Goal: Transaction & Acquisition: Purchase product/service

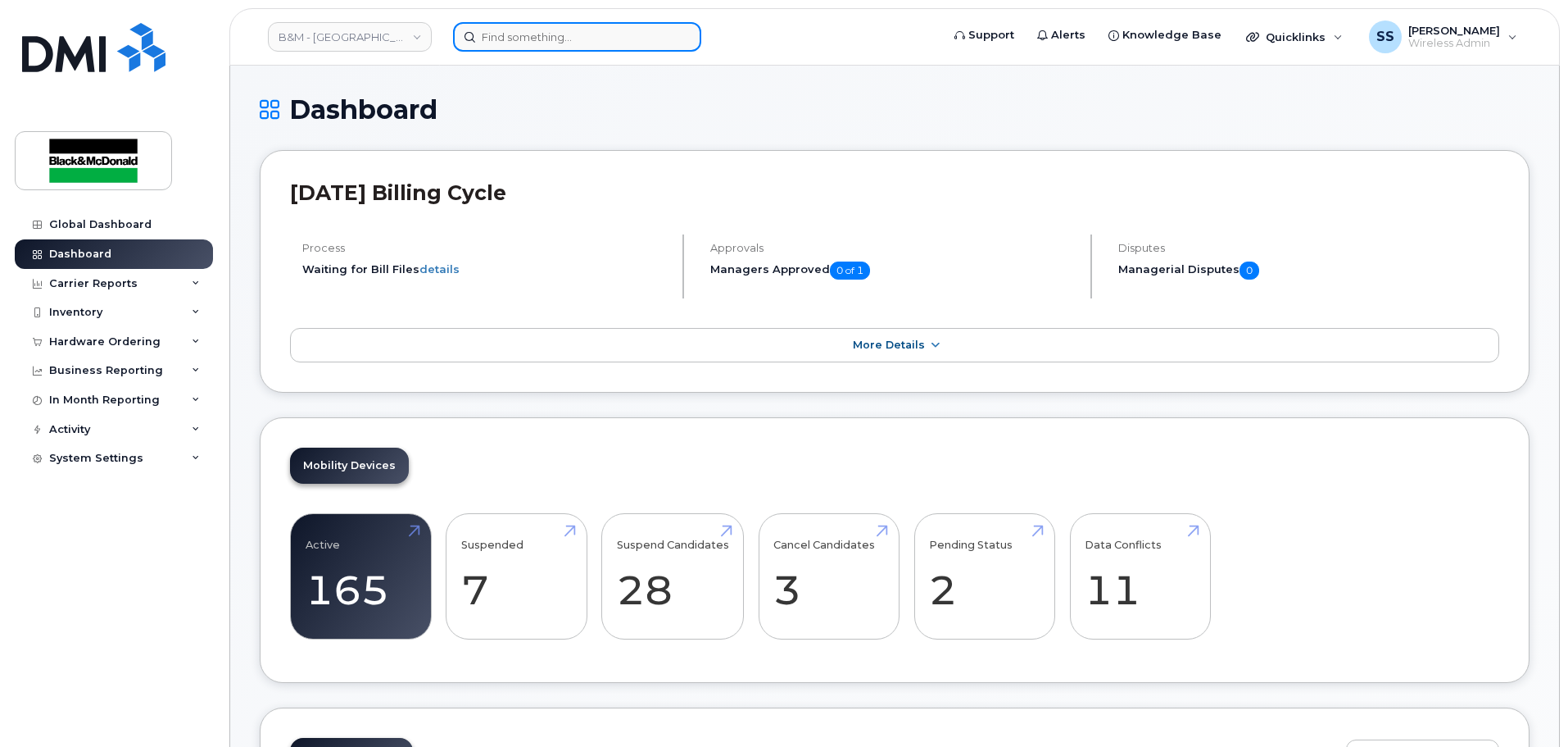
click at [511, 41] on input at bounding box center [577, 36] width 249 height 30
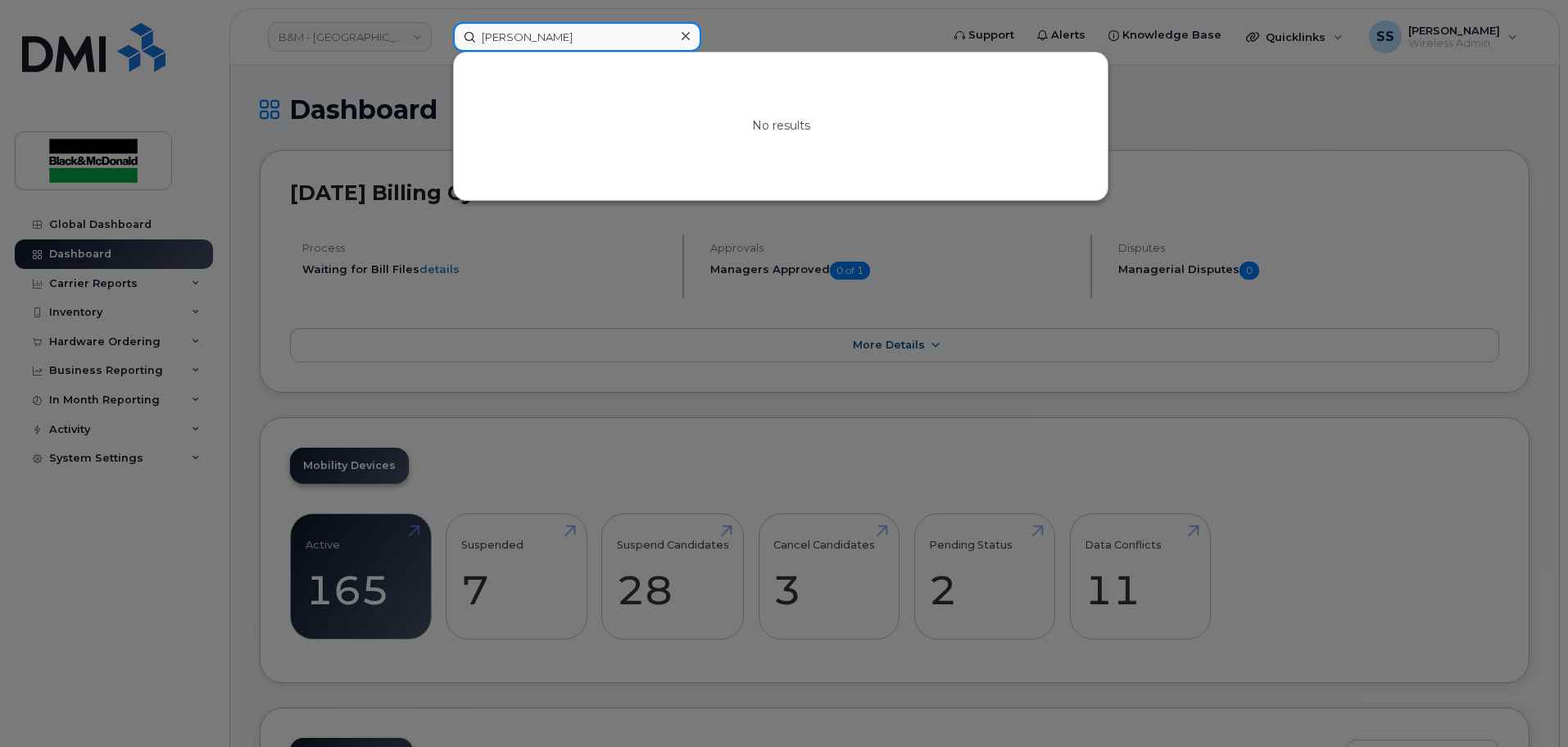
drag, startPoint x: 540, startPoint y: 26, endPoint x: 342, endPoint y: 78, distance: 204.7
click at [440, 51] on div "Tyler Blue No results" at bounding box center [691, 36] width 503 height 30
type input "="
click at [108, 357] on div at bounding box center [784, 374] width 1568 height 747
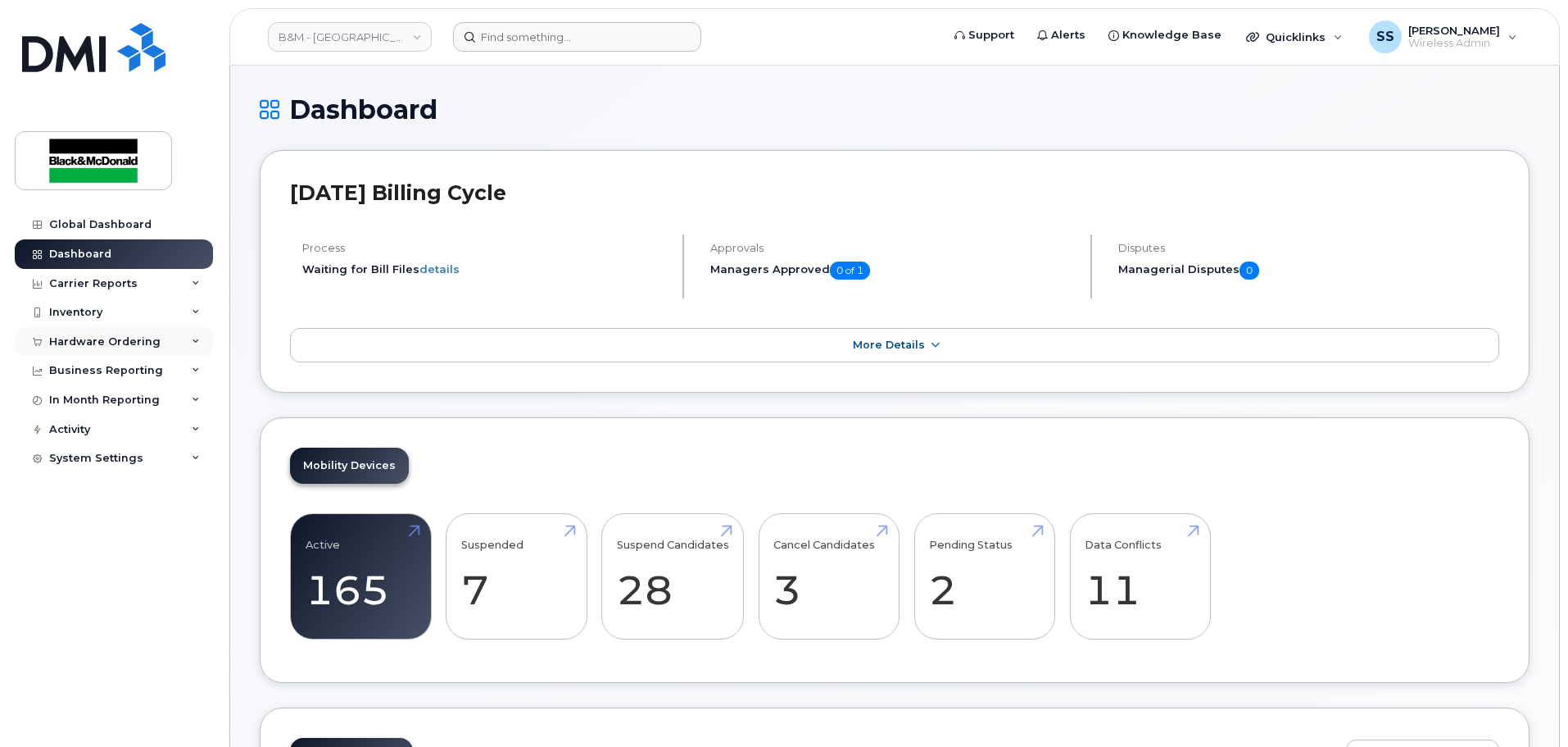
click at [103, 346] on div "Hardware Ordering" at bounding box center [104, 342] width 111 height 13
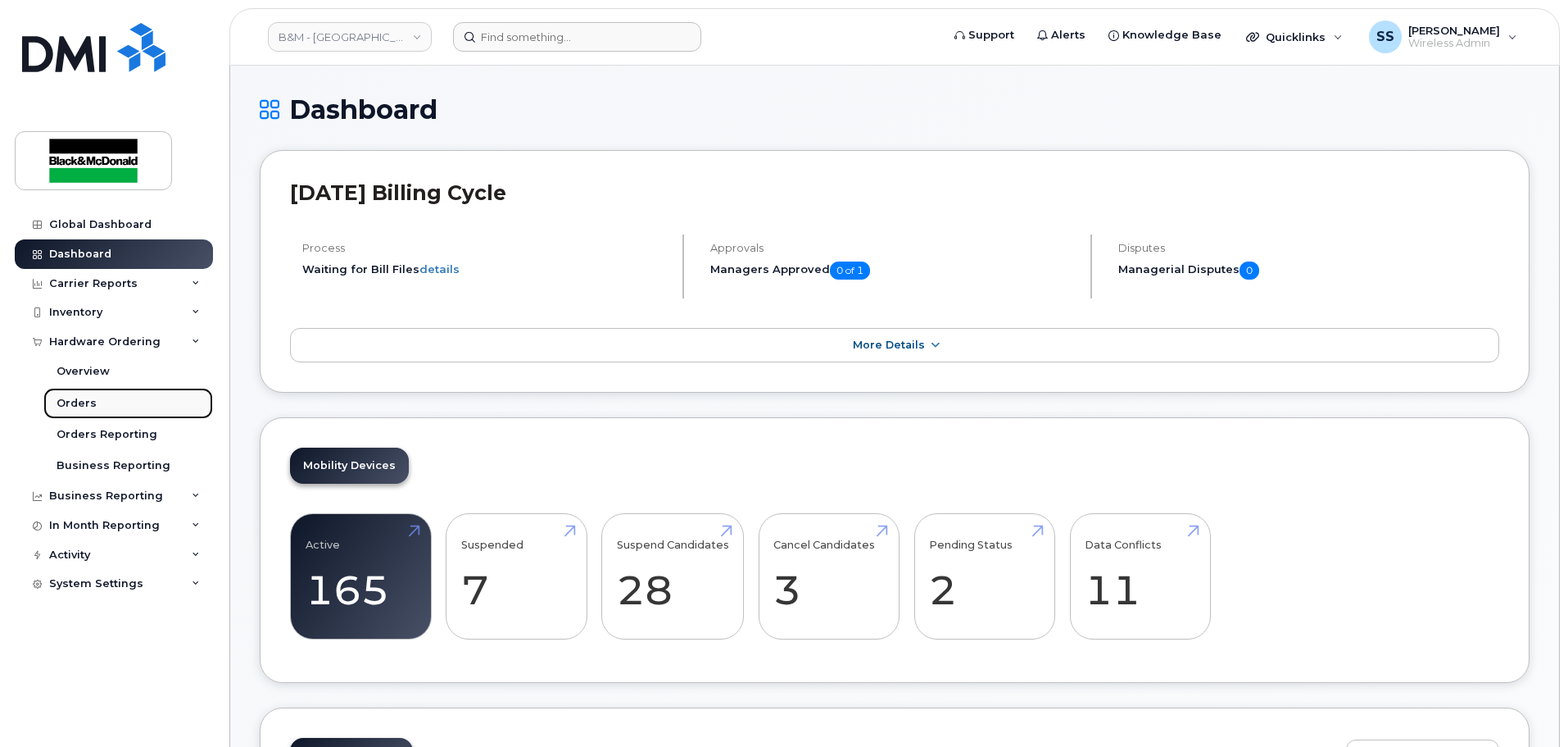
click at [62, 411] on link "Orders" at bounding box center [128, 403] width 169 height 31
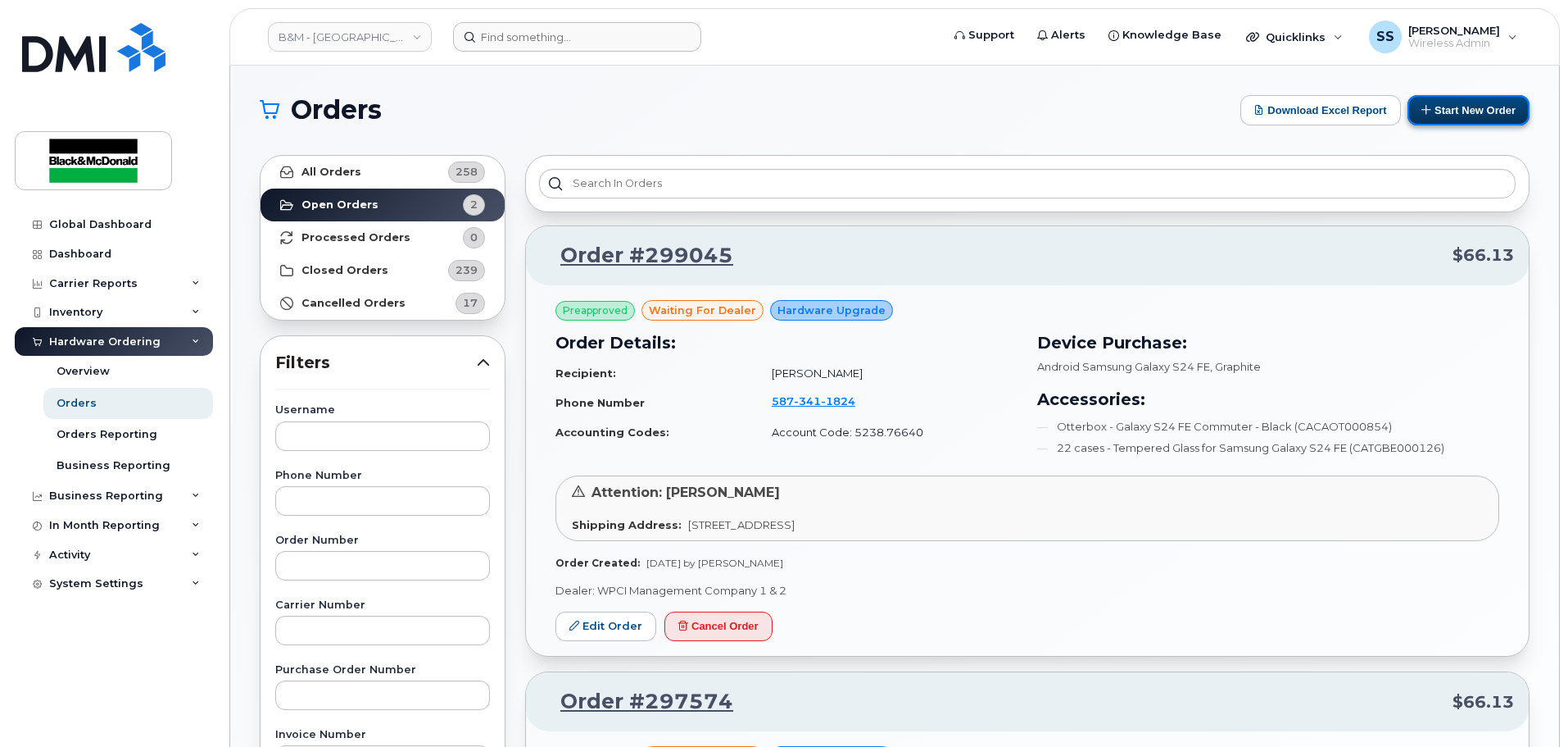
click at [1462, 105] on button "Start New Order" at bounding box center [1469, 110] width 122 height 30
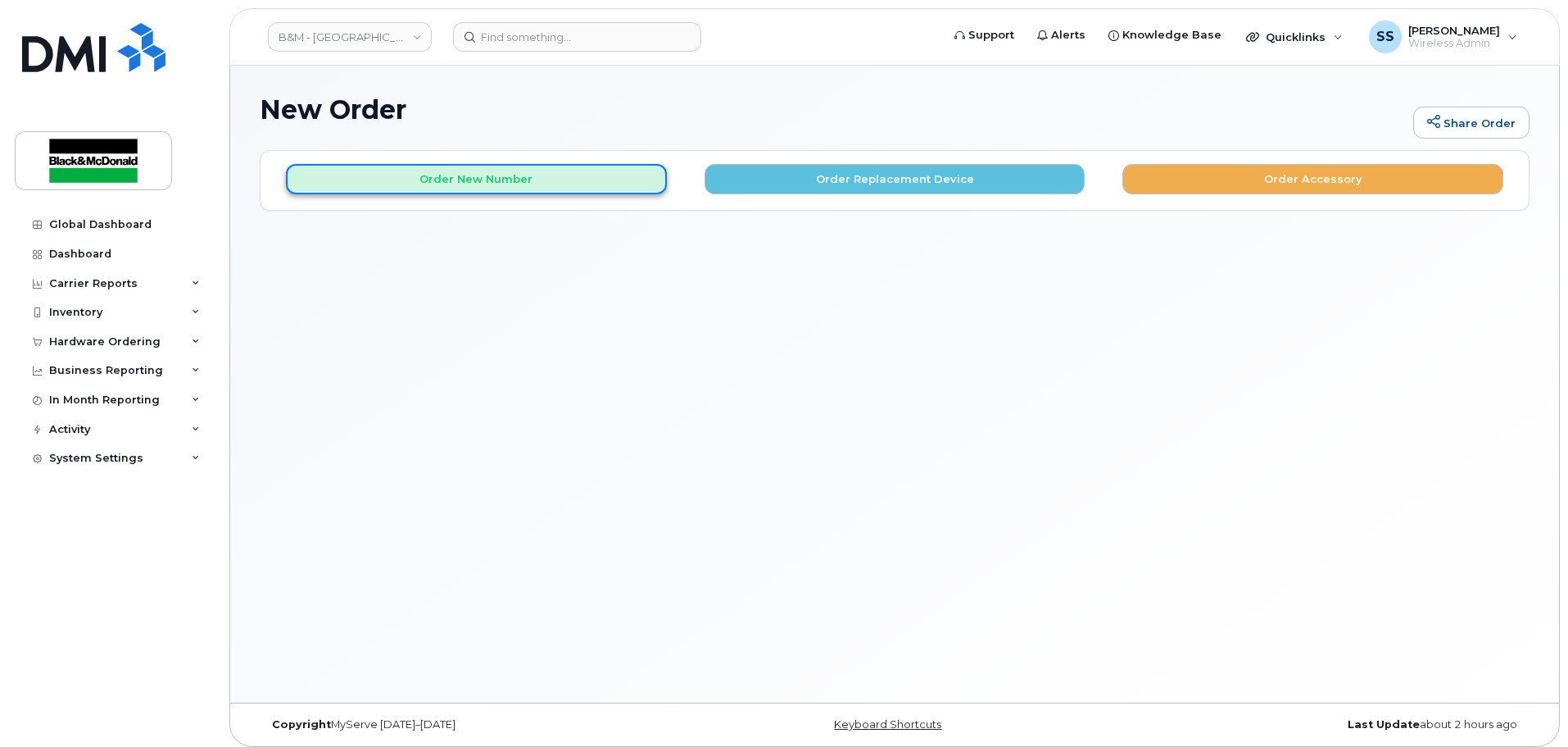
click at [554, 188] on button "Order New Number" at bounding box center [476, 179] width 381 height 30
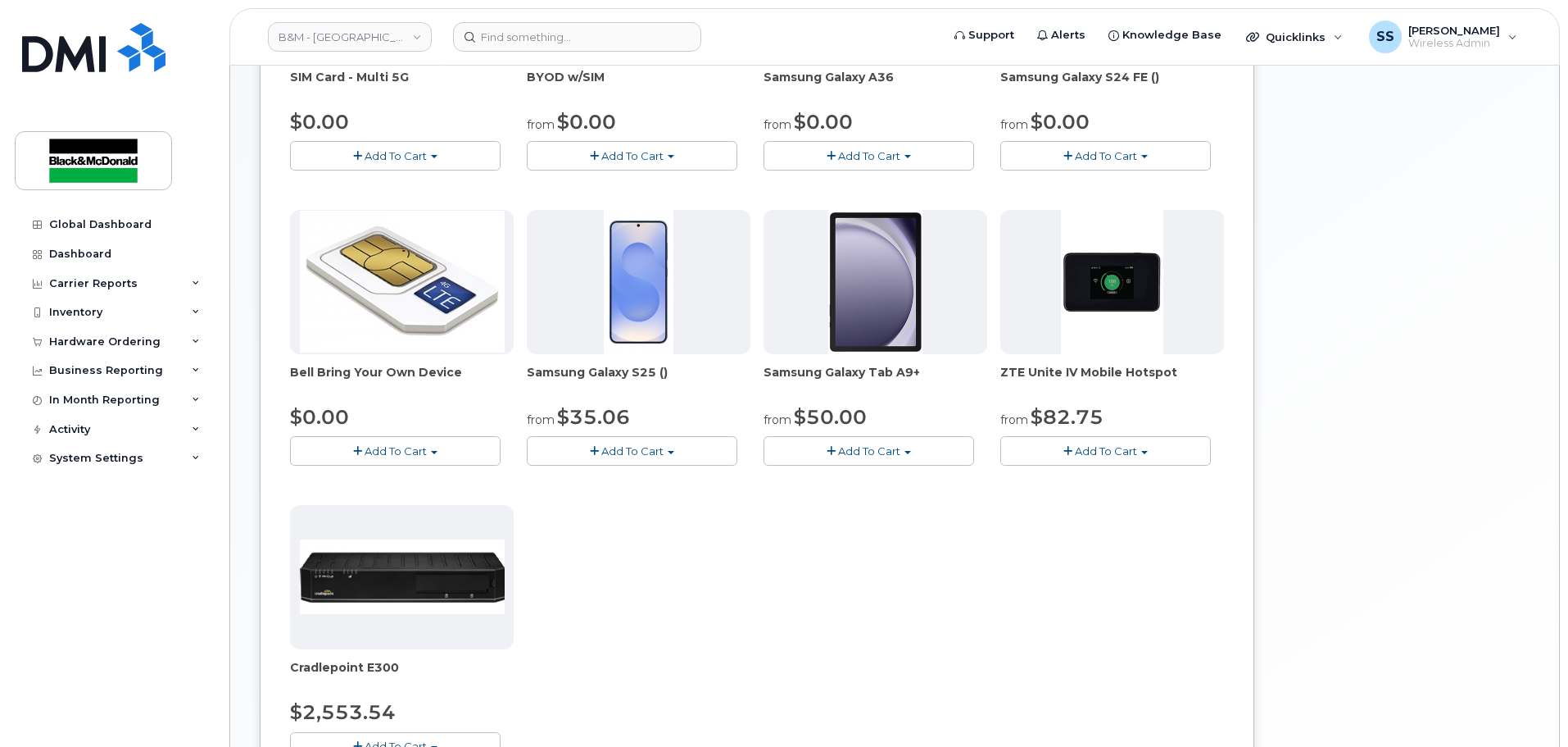
scroll to position [410, 0]
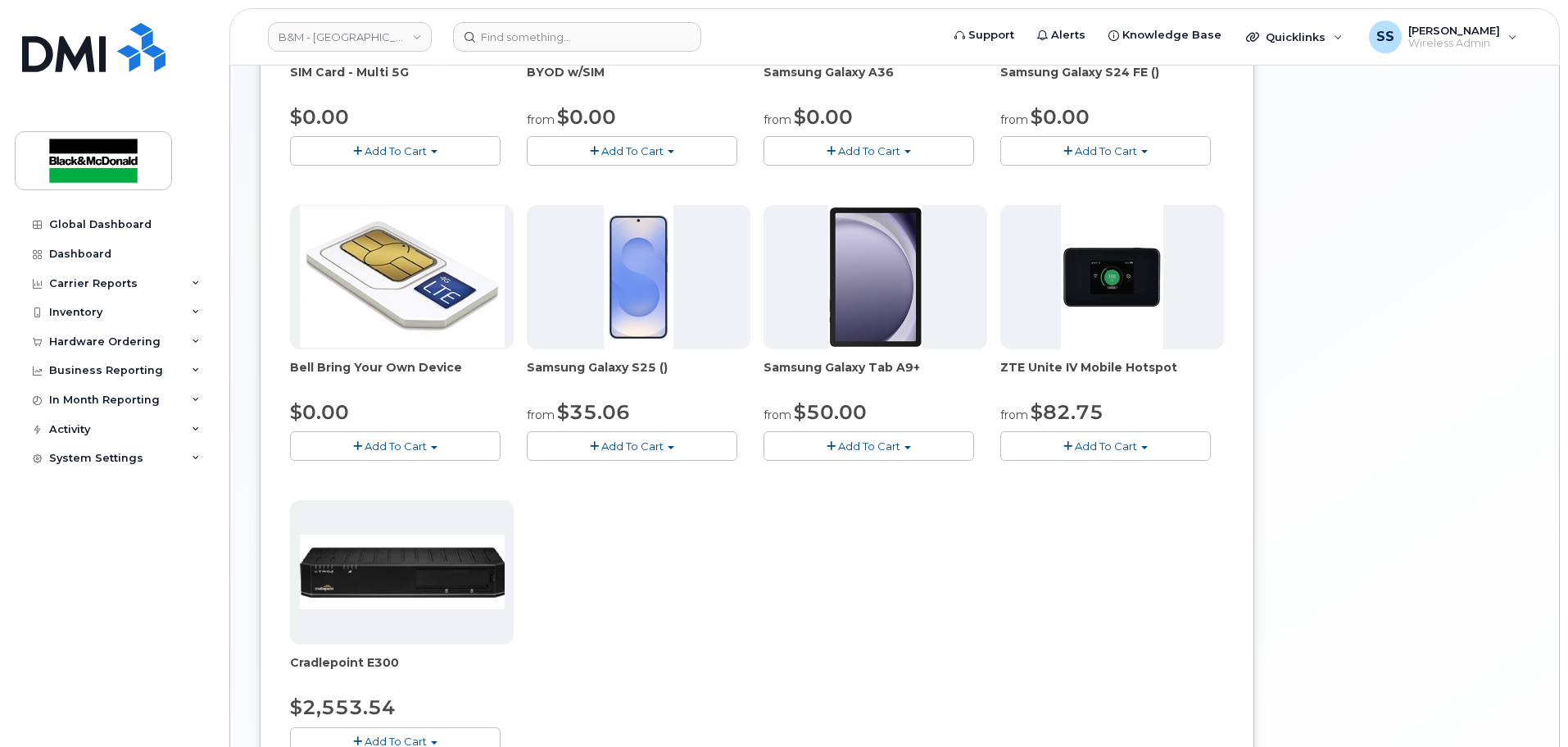
click at [621, 437] on button "Add To Cart" at bounding box center [632, 446] width 211 height 29
click at [906, 627] on div "SIM Card - Multi 5G $0.00 Add To Cart $0.00 - New Activation BYOD w/SIM from $0…" at bounding box center [757, 346] width 934 height 873
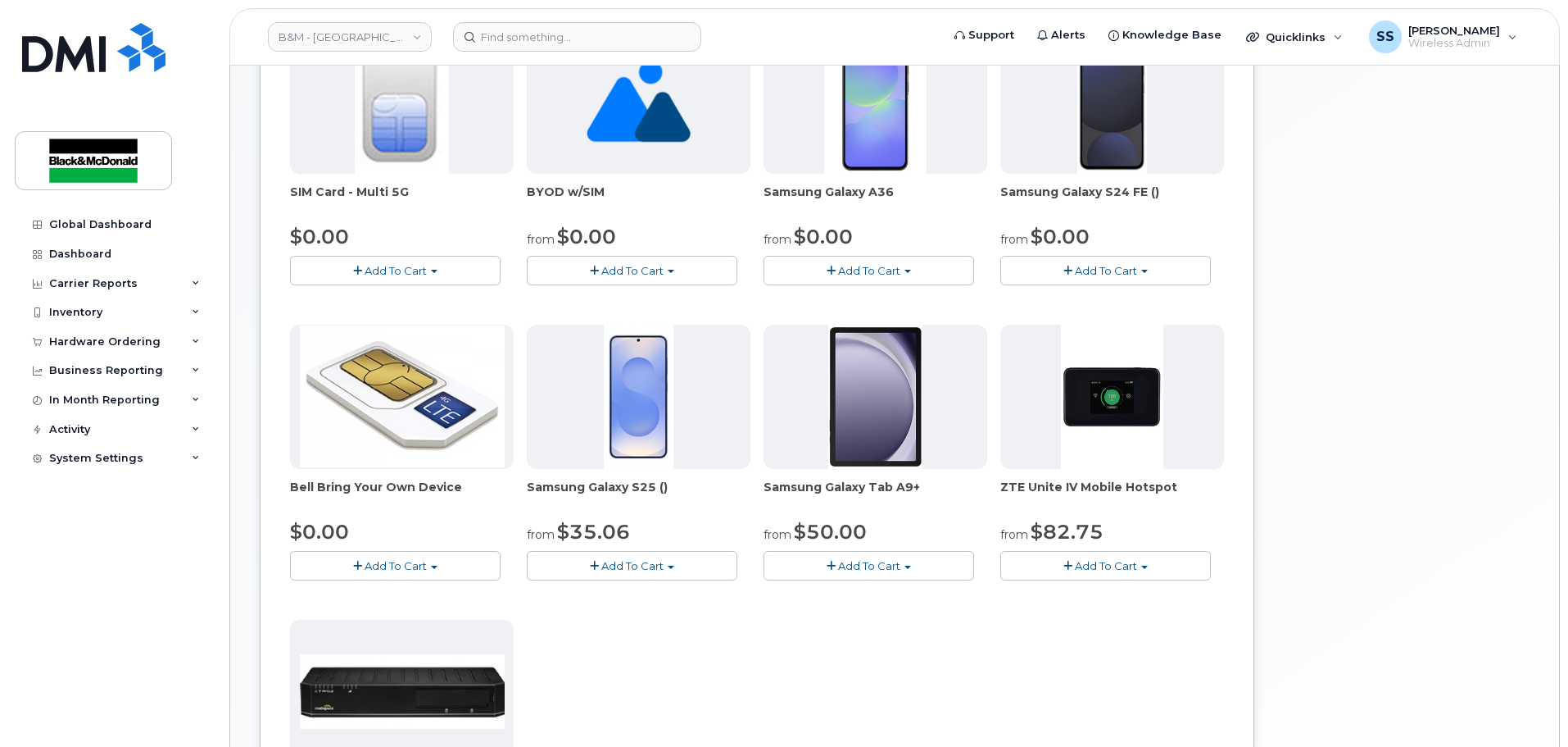
scroll to position [164, 0]
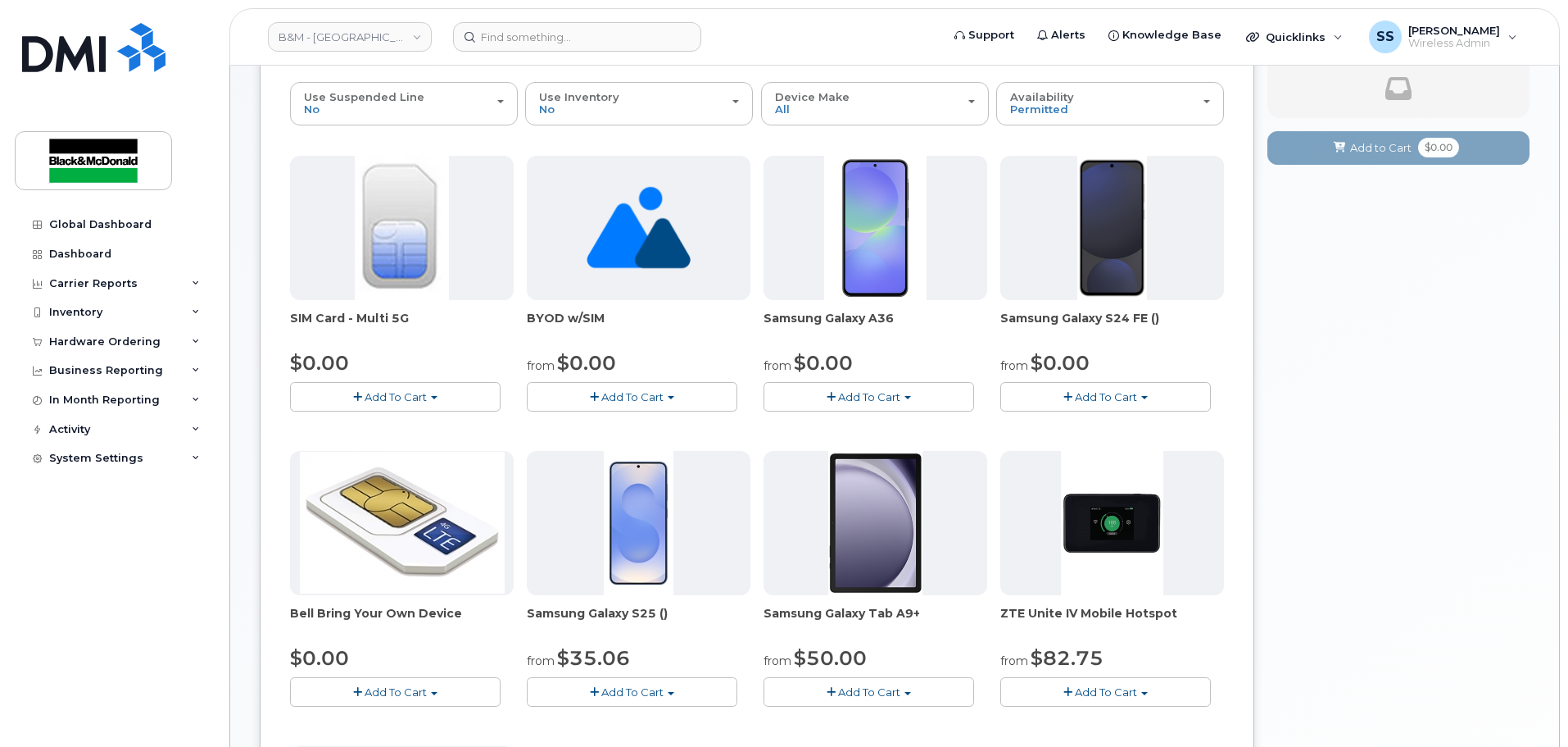
click at [1116, 398] on span "Add To Cart" at bounding box center [1106, 397] width 62 height 13
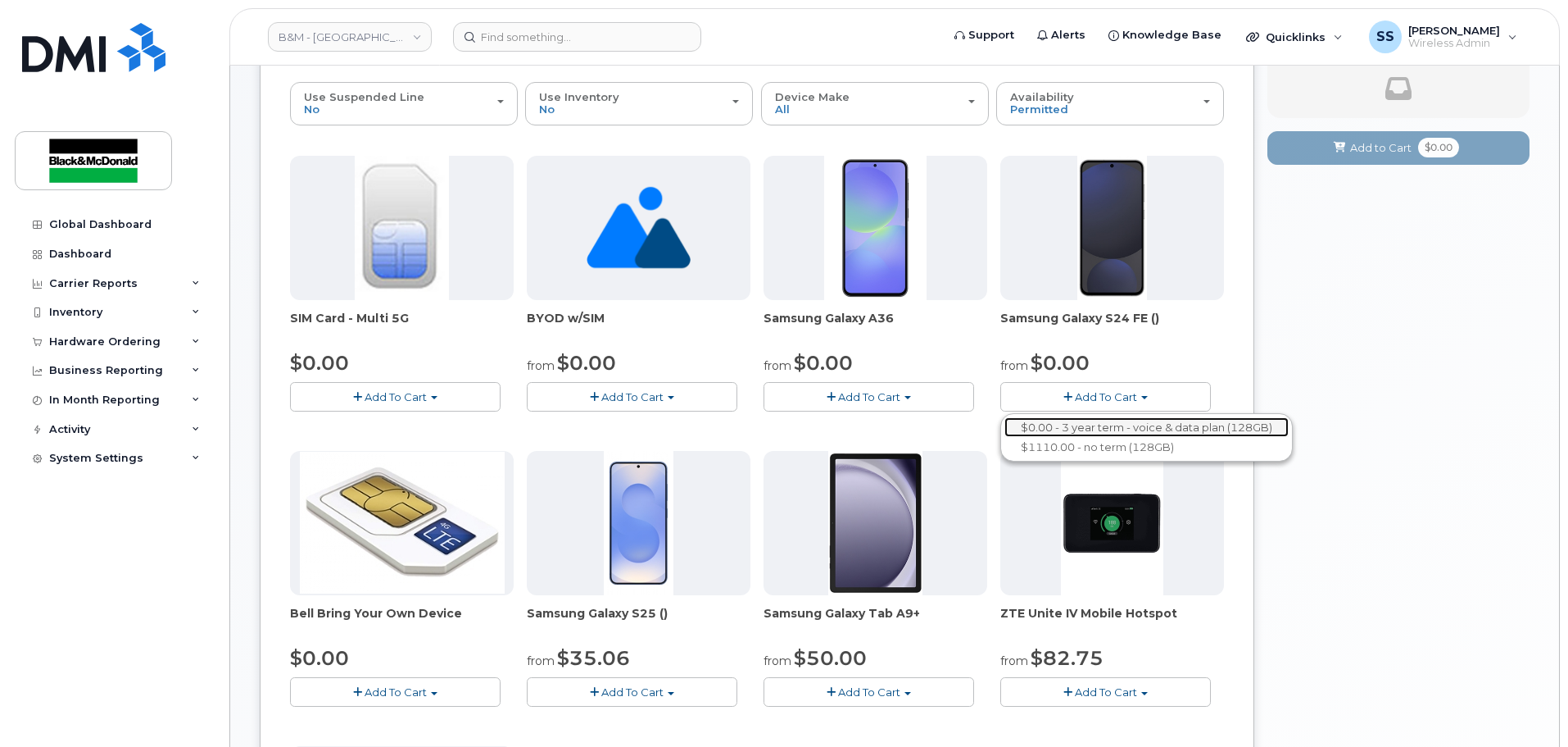
click at [1098, 434] on link "$0.00 - 3 year term - voice & data plan (128GB)" at bounding box center [1146, 427] width 284 height 20
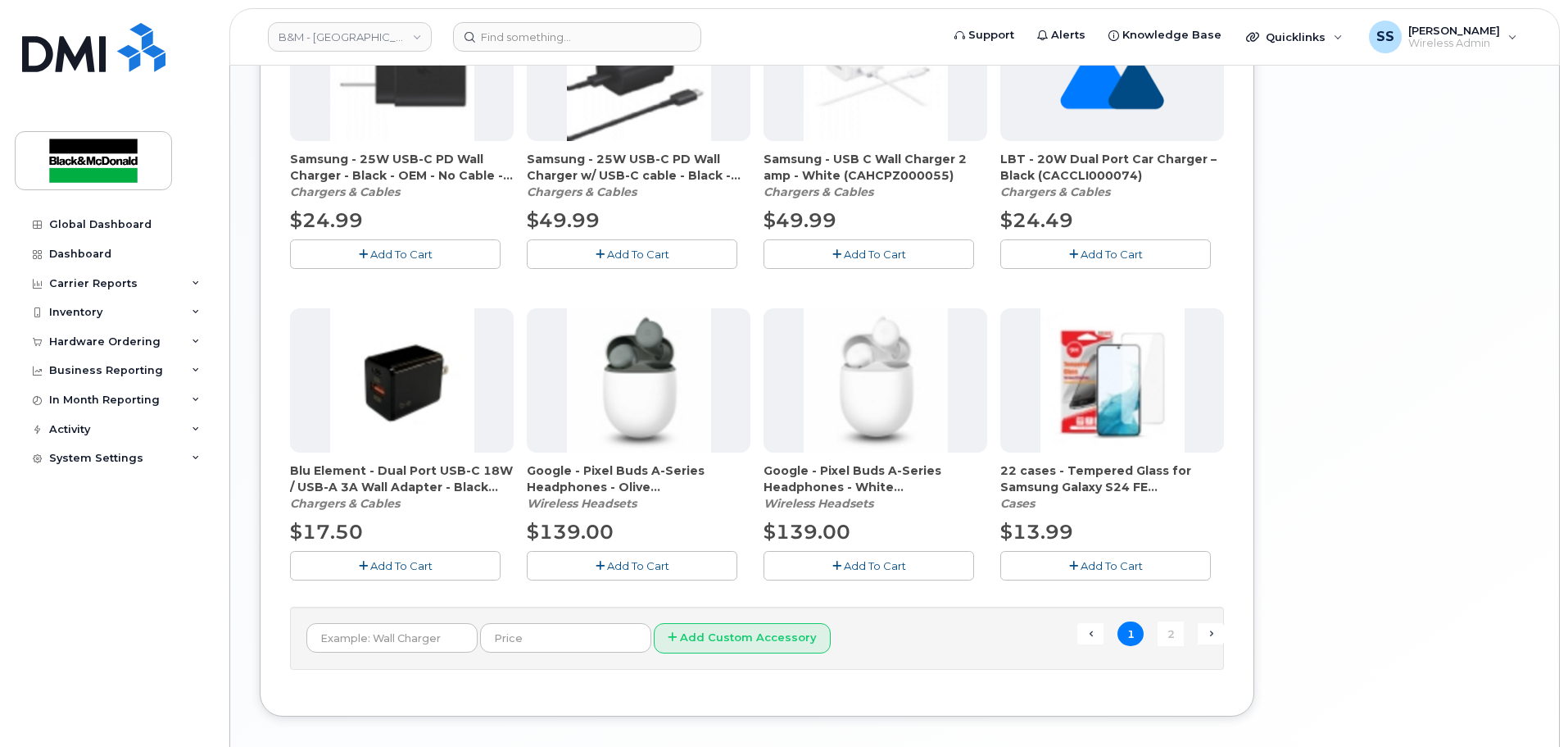
scroll to position [1072, 0]
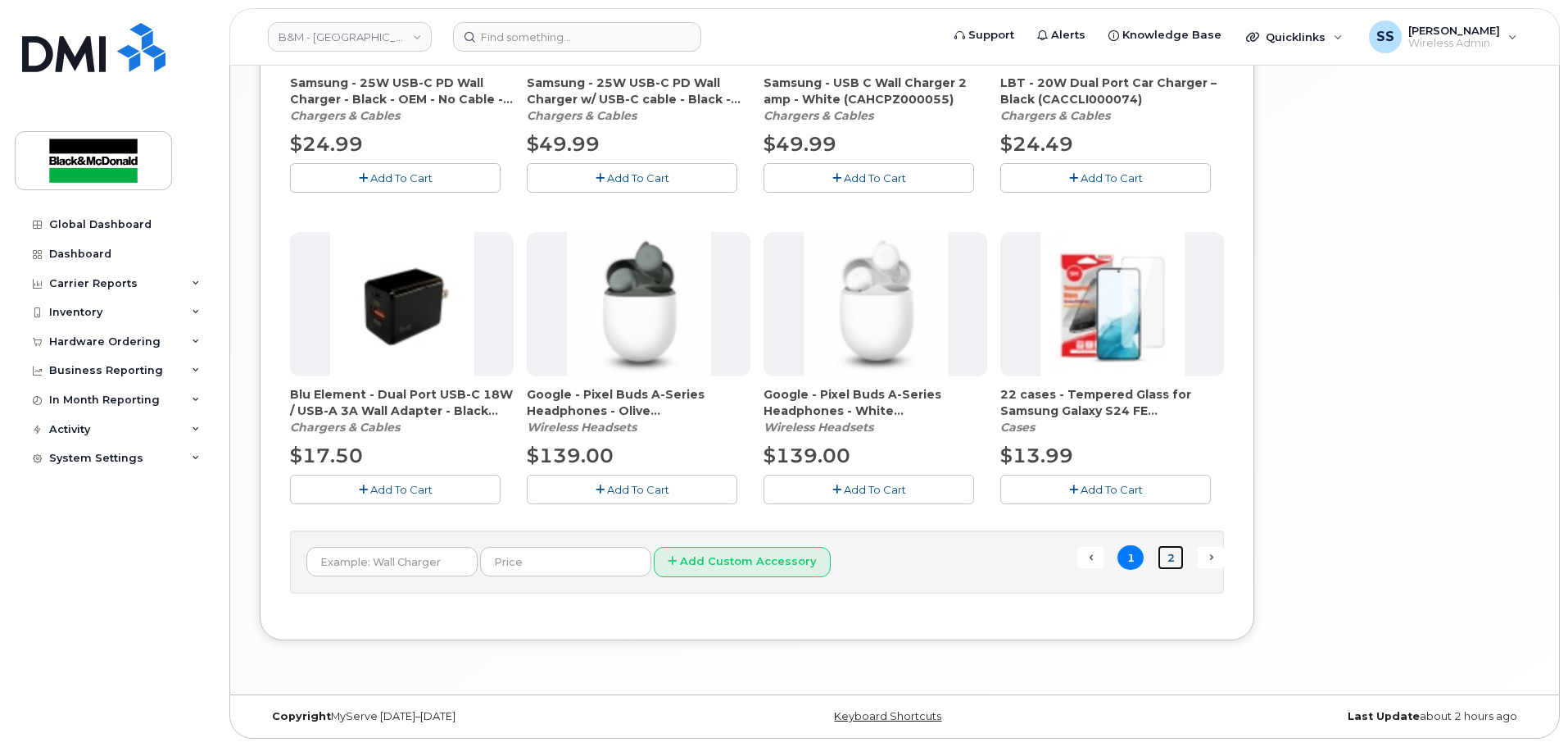
click at [1170, 562] on link "2" at bounding box center [1170, 558] width 26 height 25
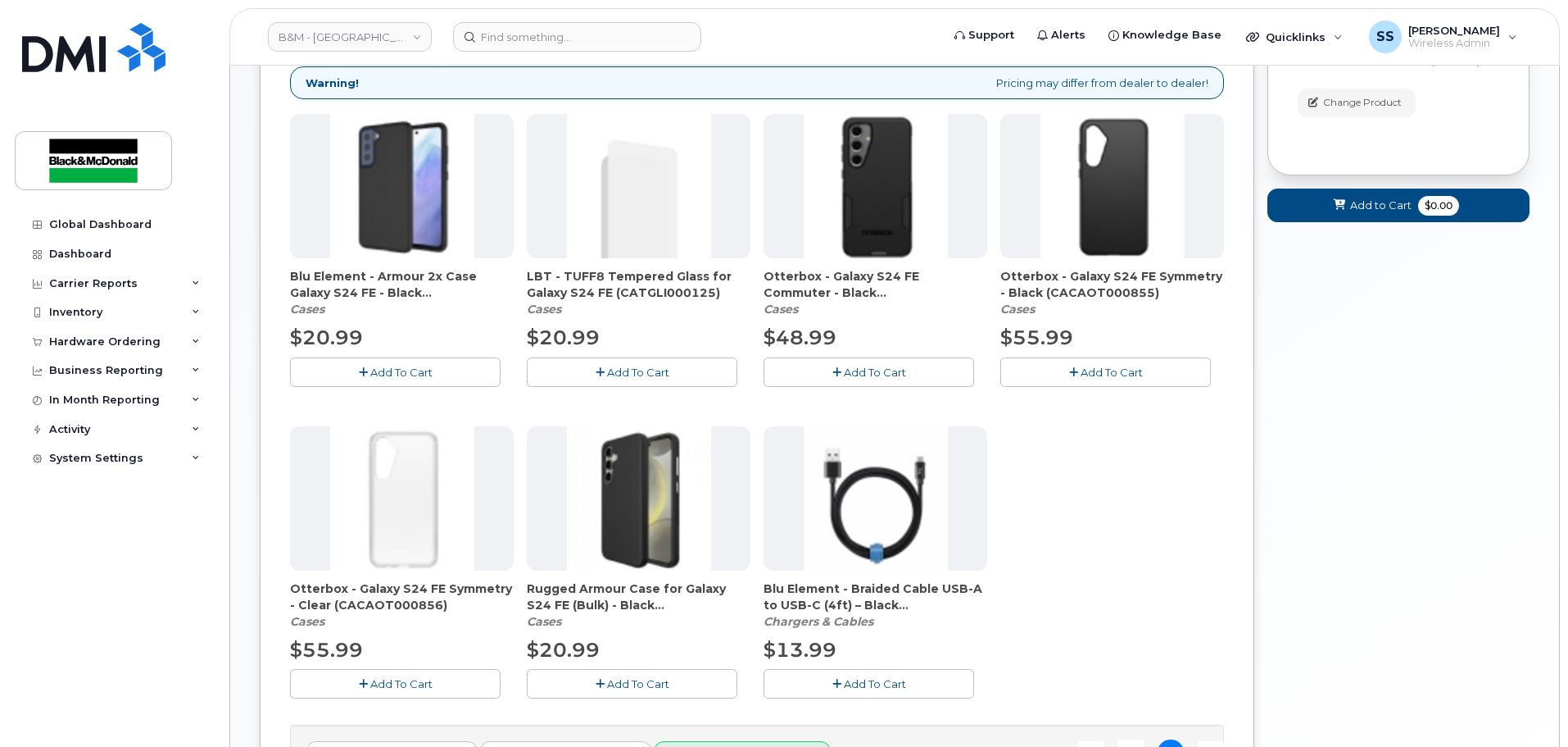
scroll to position [254, 0]
click at [907, 377] on button "Add To Cart" at bounding box center [869, 373] width 211 height 29
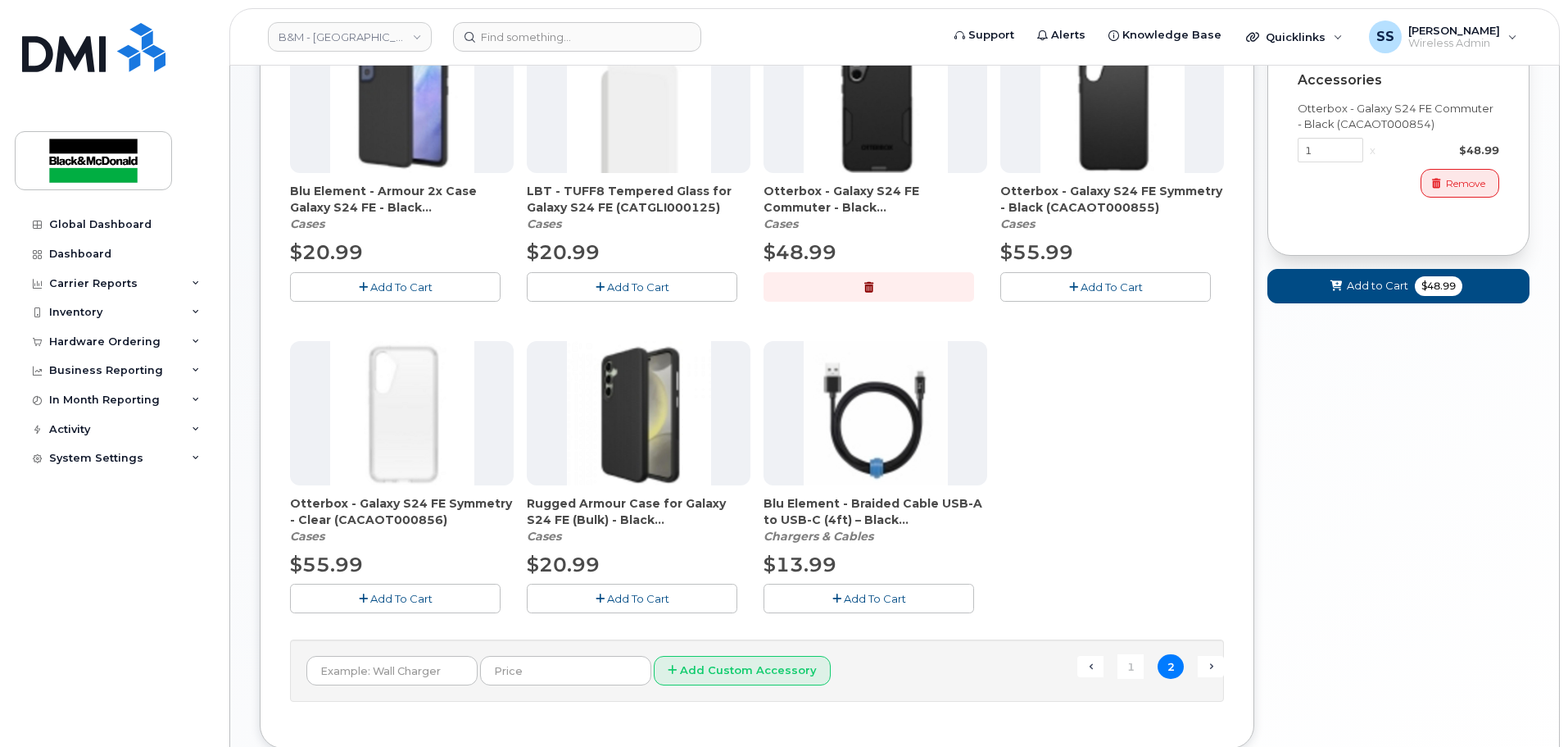
scroll to position [449, 0]
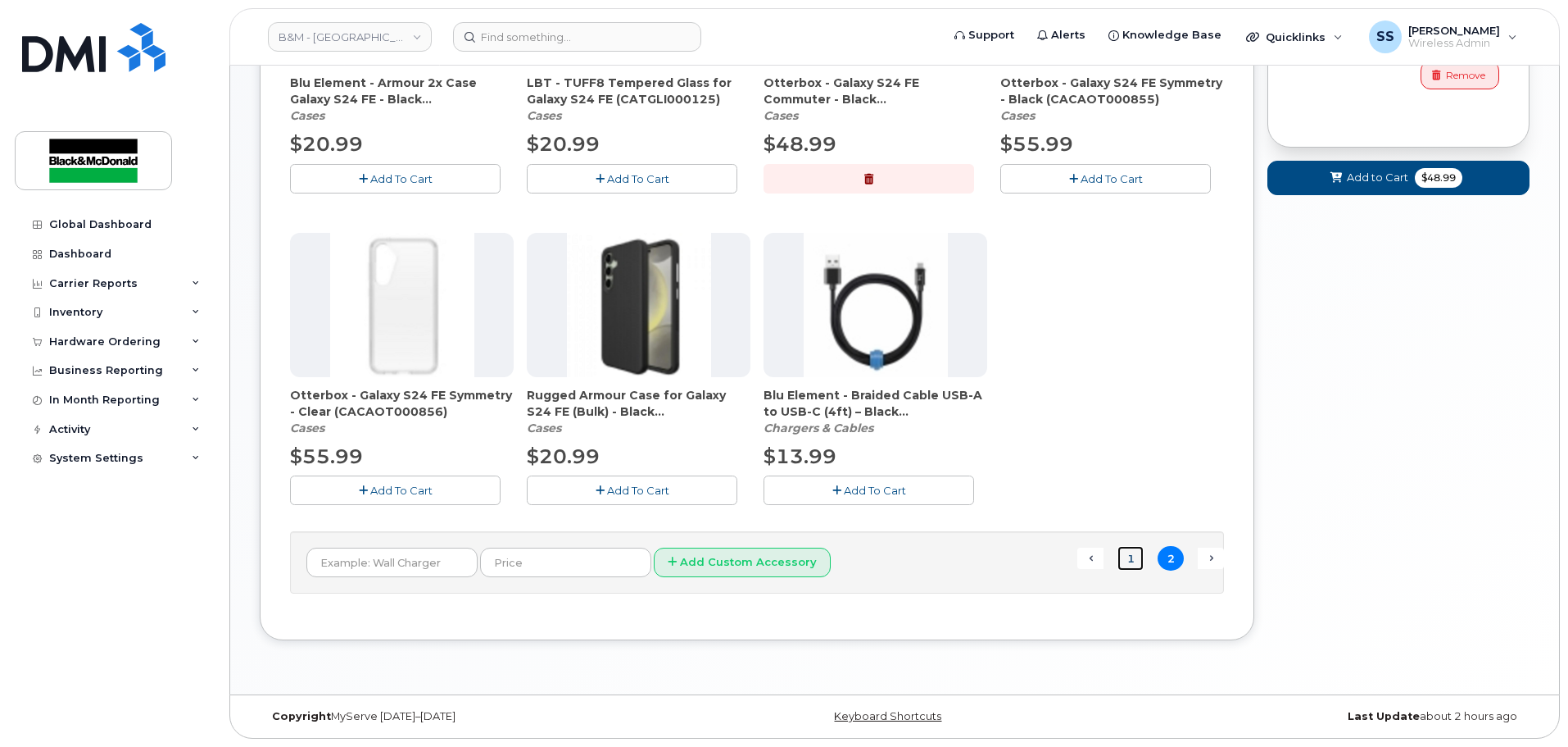
click at [1128, 562] on link "1" at bounding box center [1130, 559] width 26 height 25
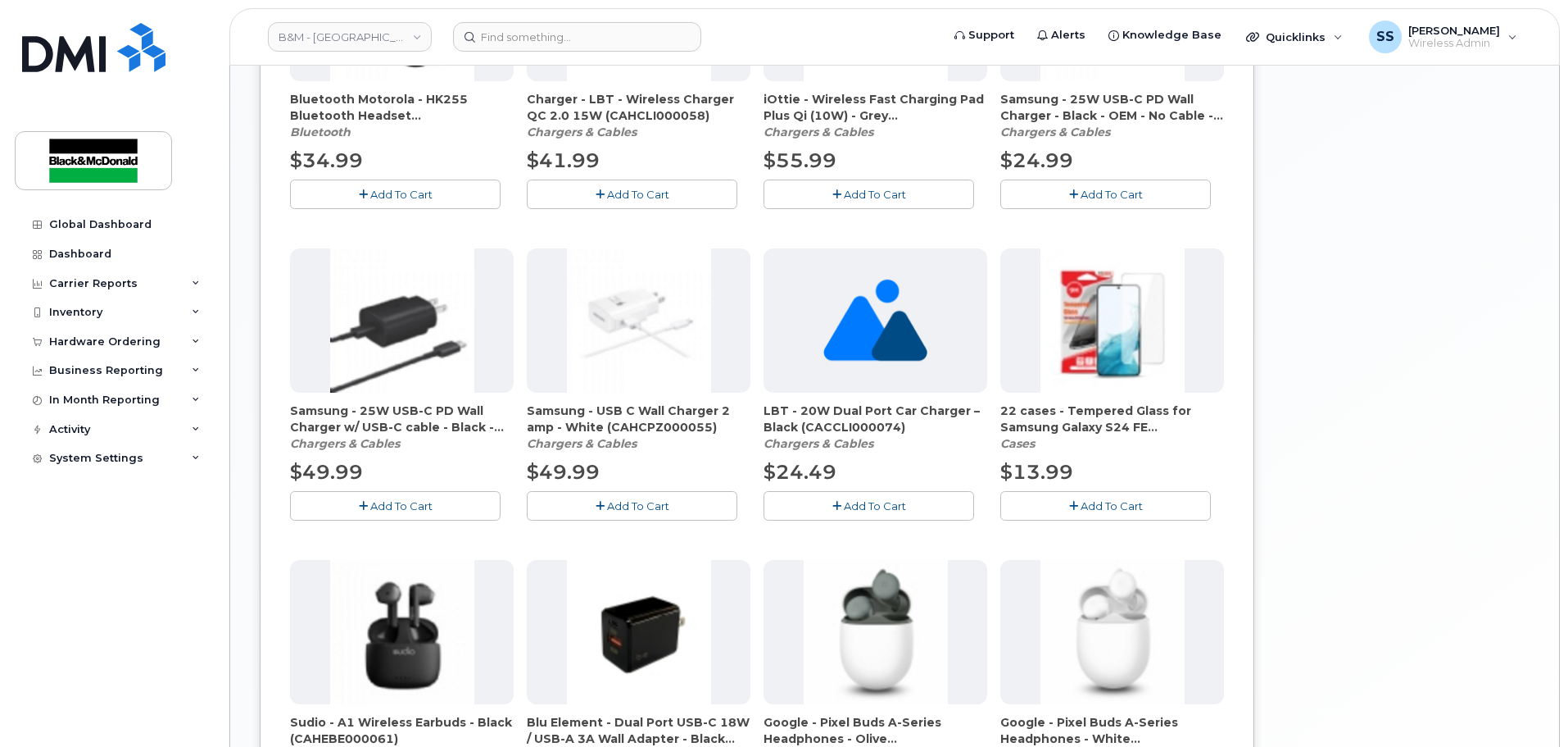
scroll to position [746, 0]
click at [1041, 499] on button "Add To Cart" at bounding box center [1105, 504] width 211 height 29
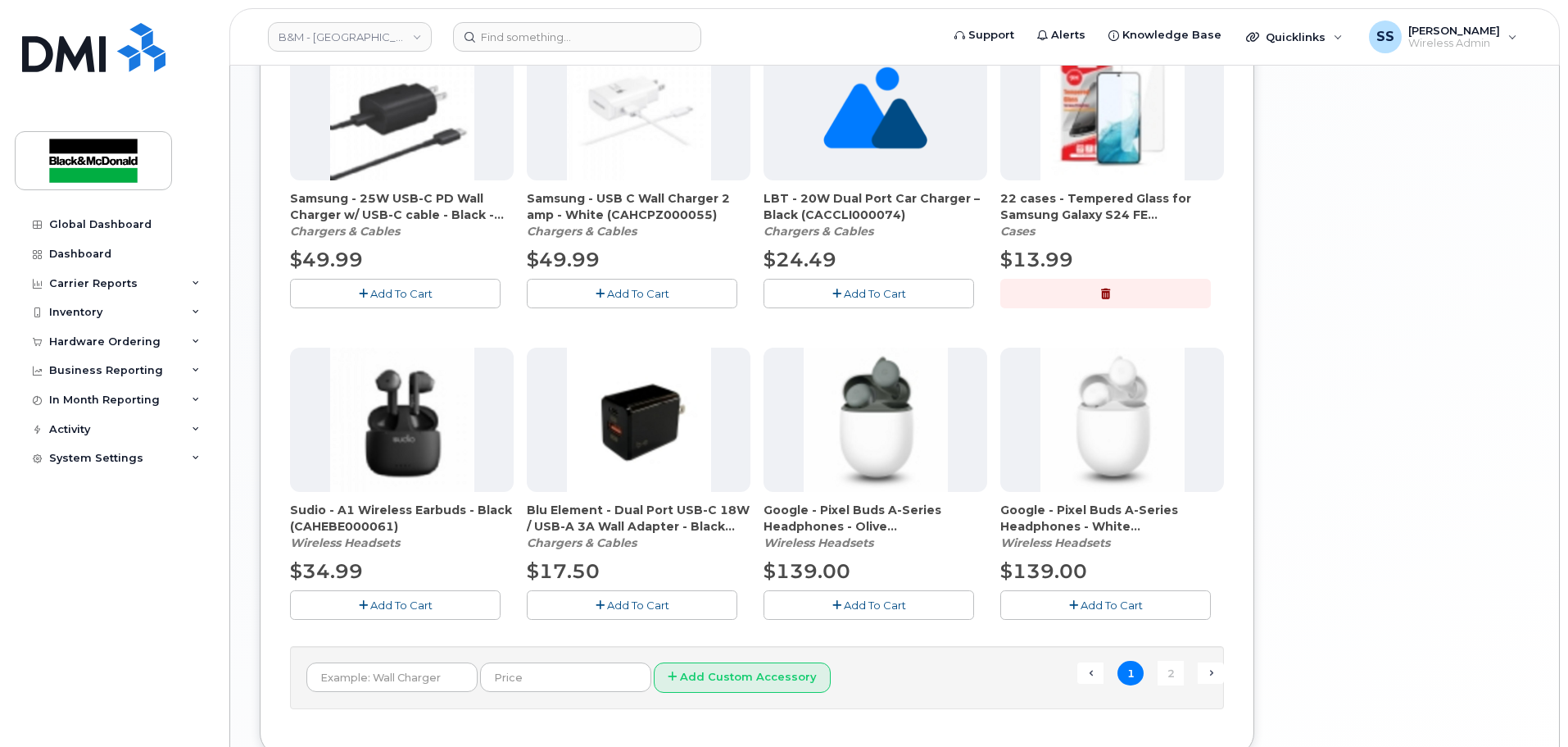
scroll to position [1072, 0]
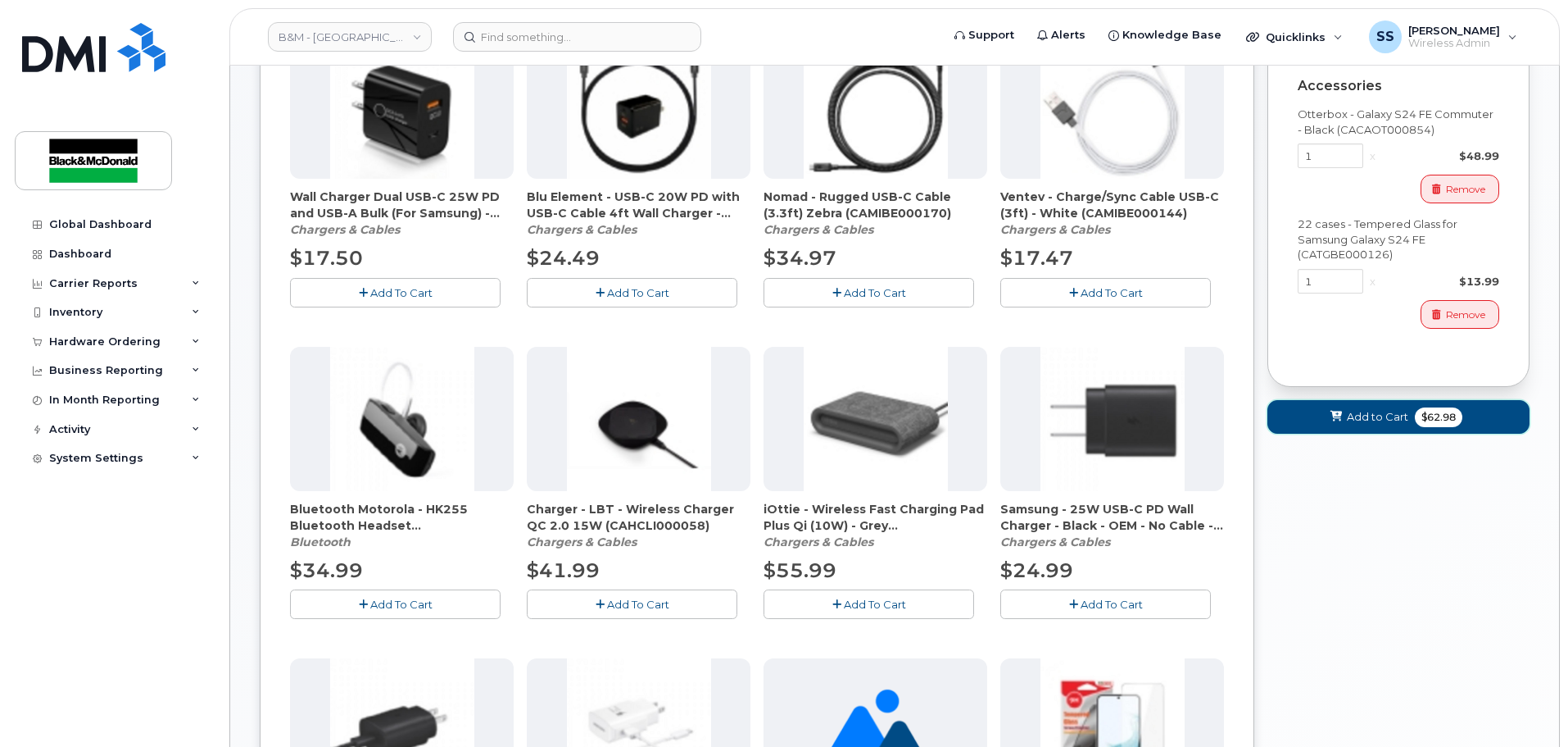
click at [1402, 428] on button "Add to Cart $62.98" at bounding box center [1398, 417] width 262 height 34
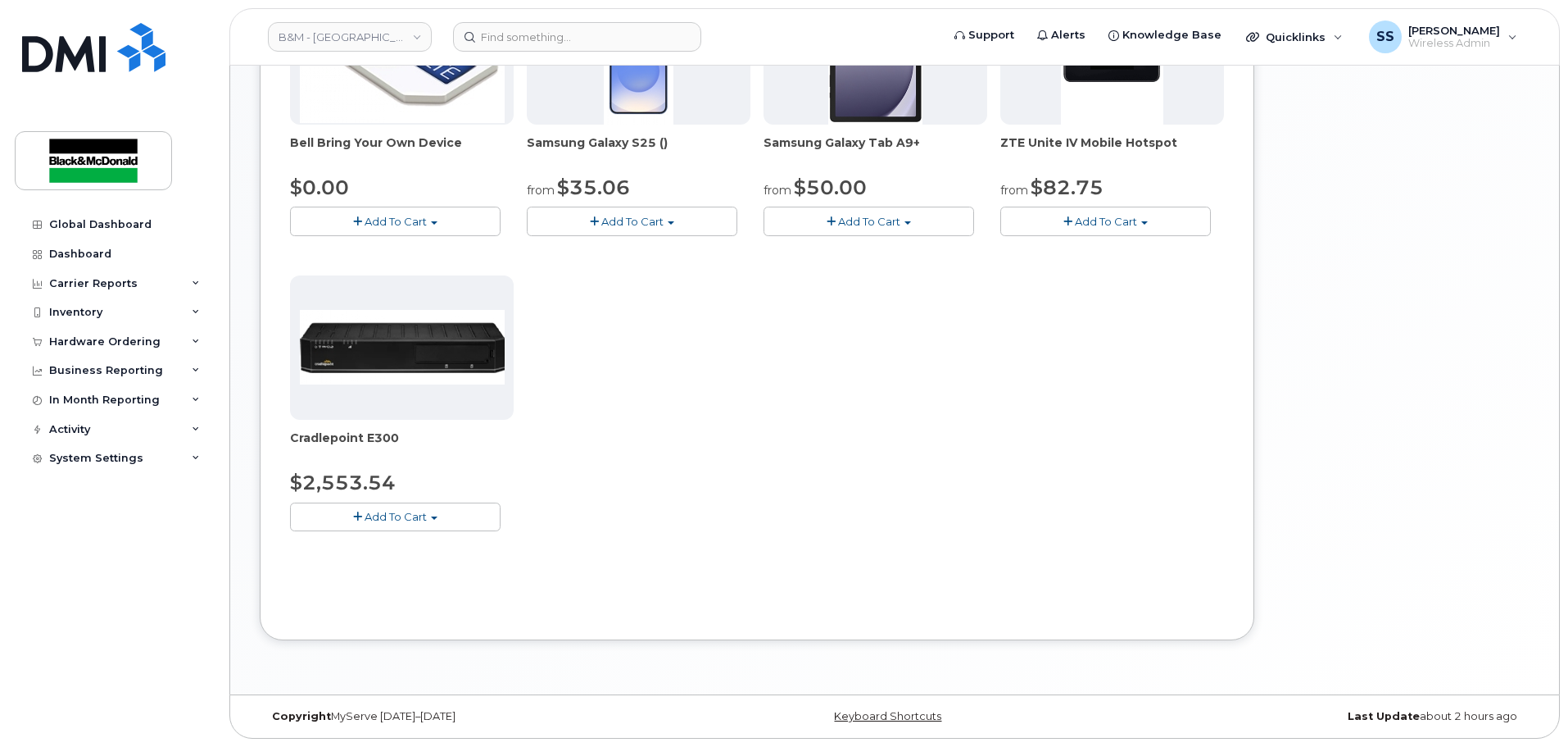
scroll to position [224, 0]
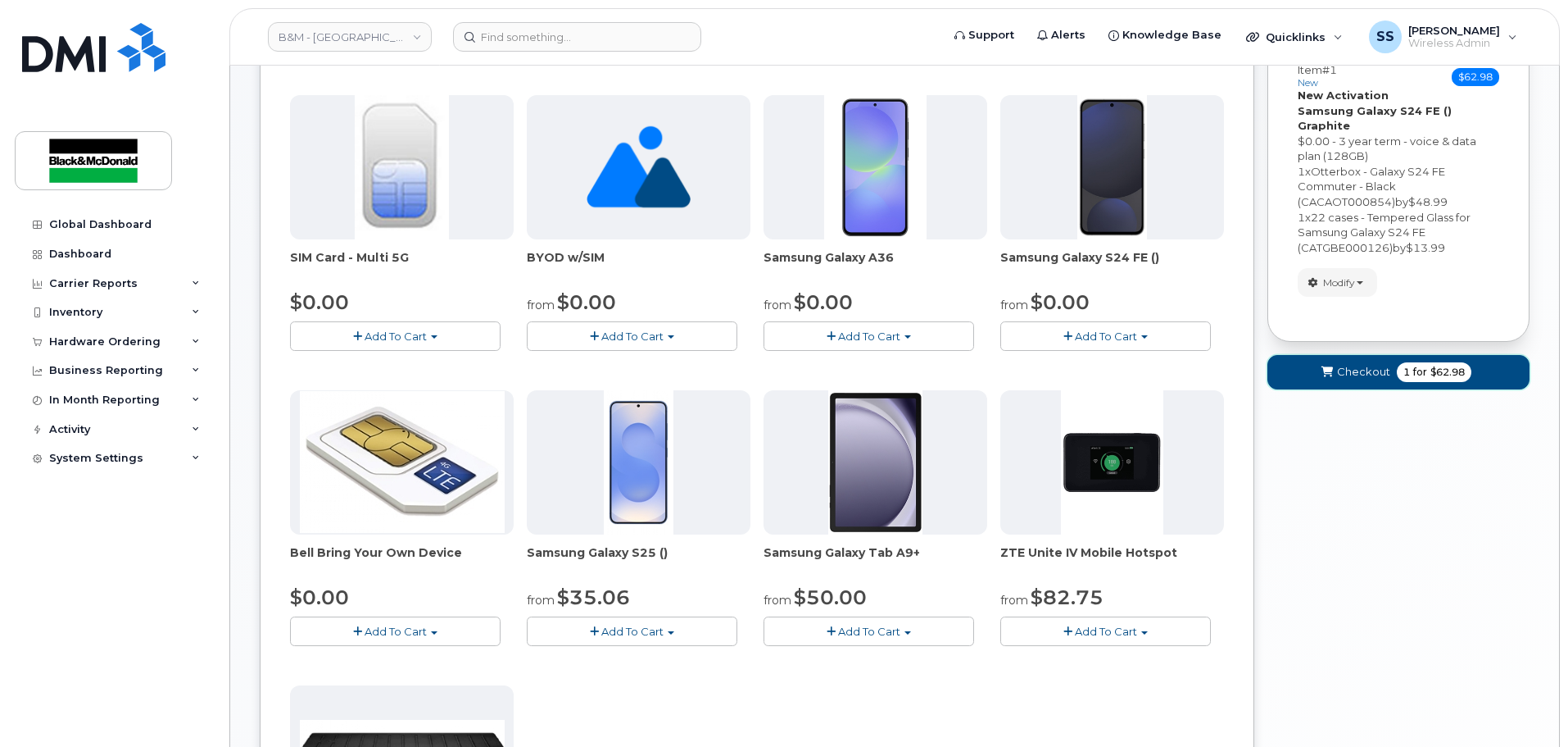
click at [1426, 373] on button "Checkout 1 for $62.98" at bounding box center [1398, 372] width 262 height 34
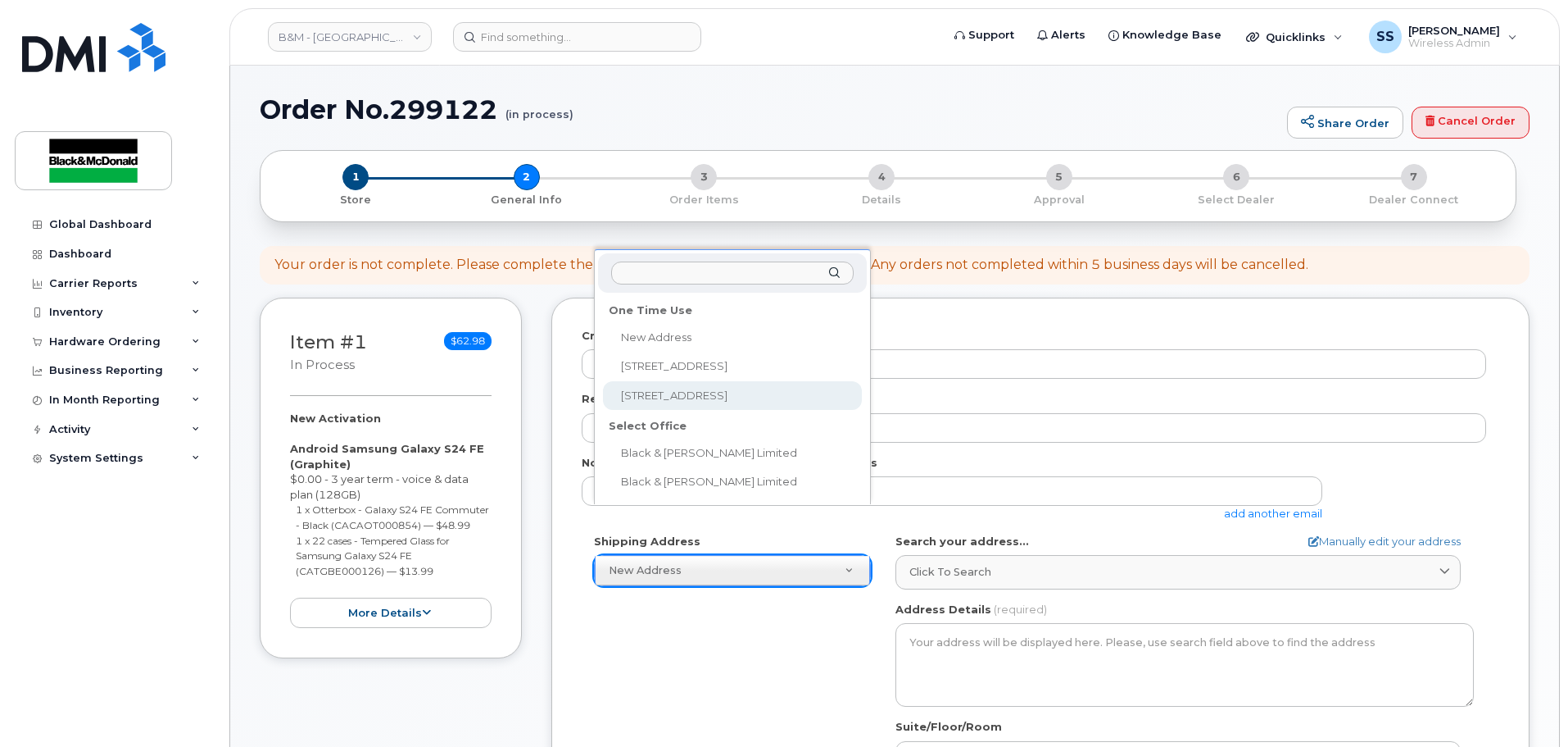
select select "10717 181 St NW"
type textarea "10717 181 St NW EDMONTON AB T5S 1N3 CANADA"
type input "Black and McDonald Limited"
type input "Jay Raval"
type input "7804841139"
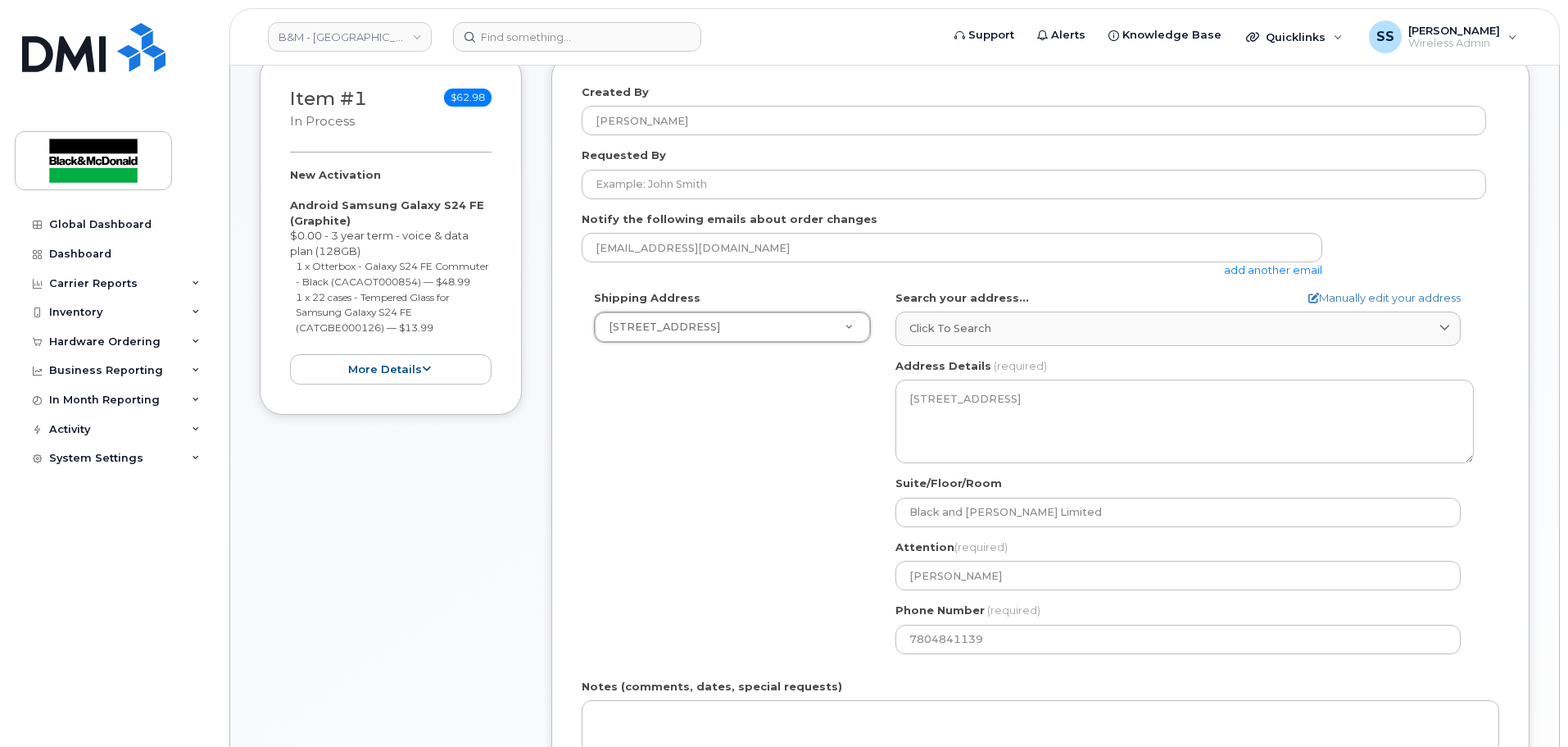
scroll to position [246, 0]
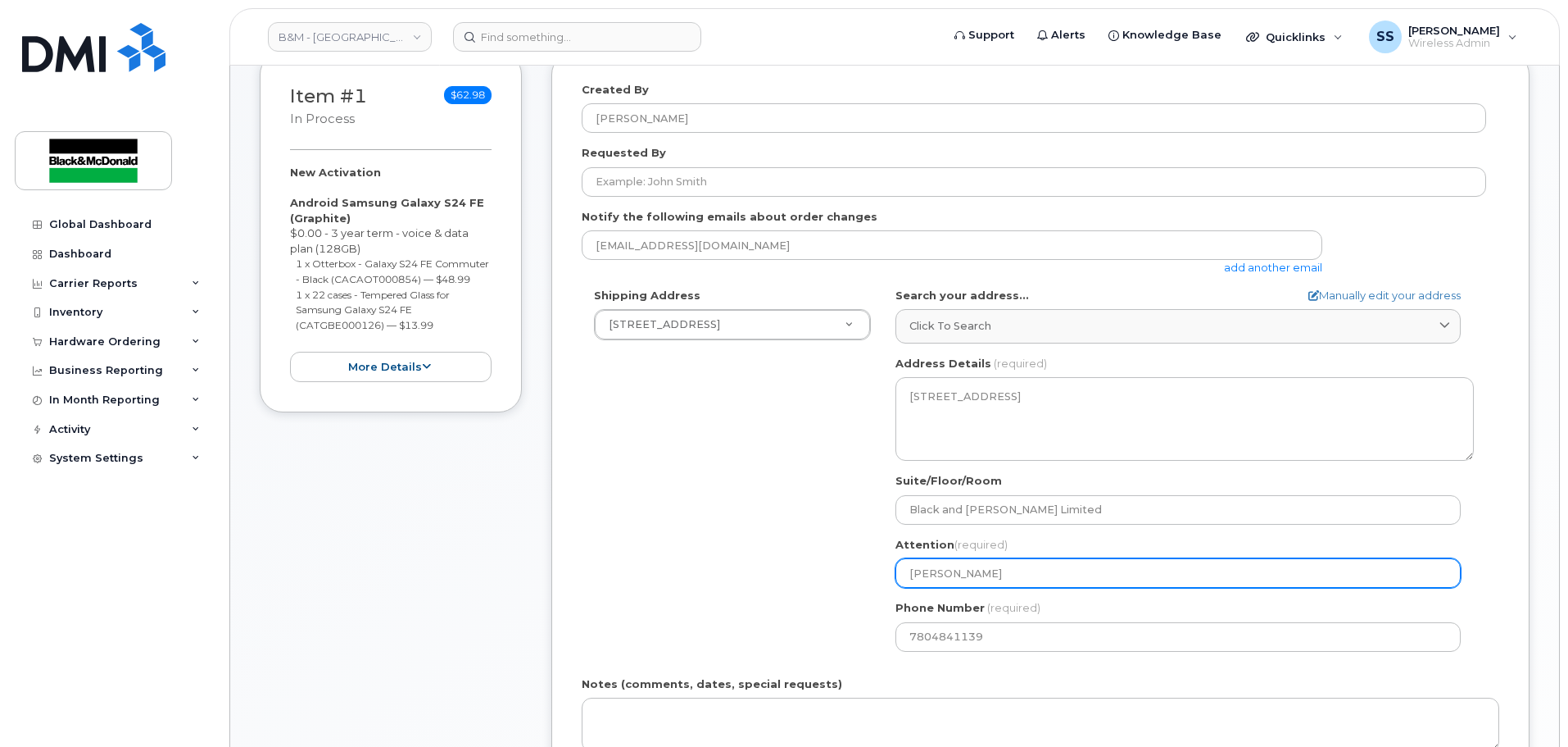
click at [1046, 582] on input "Jay Raval" at bounding box center [1178, 572] width 565 height 30
drag, startPoint x: 1073, startPoint y: 576, endPoint x: 742, endPoint y: 581, distance: 331.0
click at [742, 581] on div "Shipping Address 10717 181 St NW New Address 1071 26 St NE 10717 181 St NW Blac…" at bounding box center [1034, 476] width 905 height 376
select select
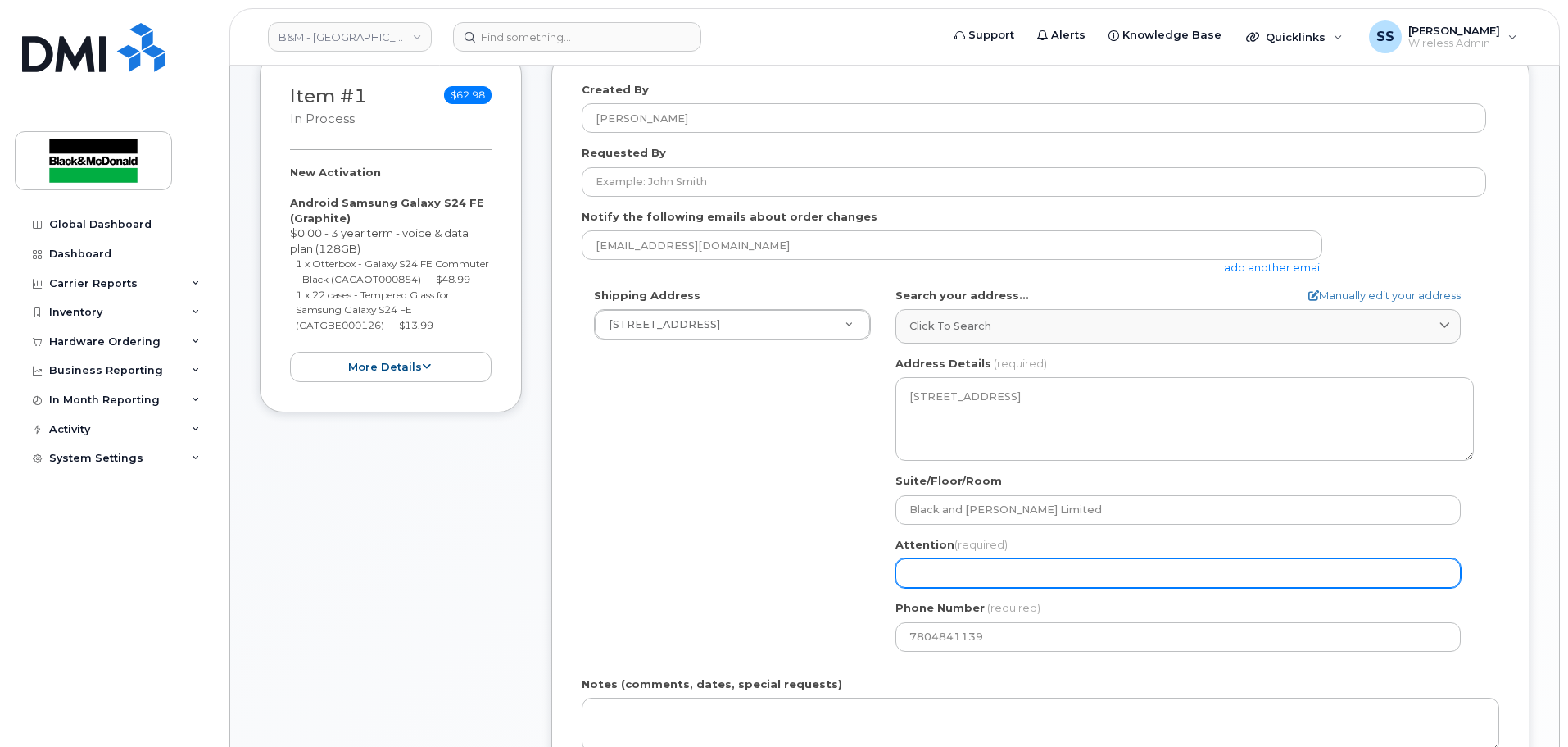
type input "T"
select select
type input "Ty"
select select
type input "Tyl"
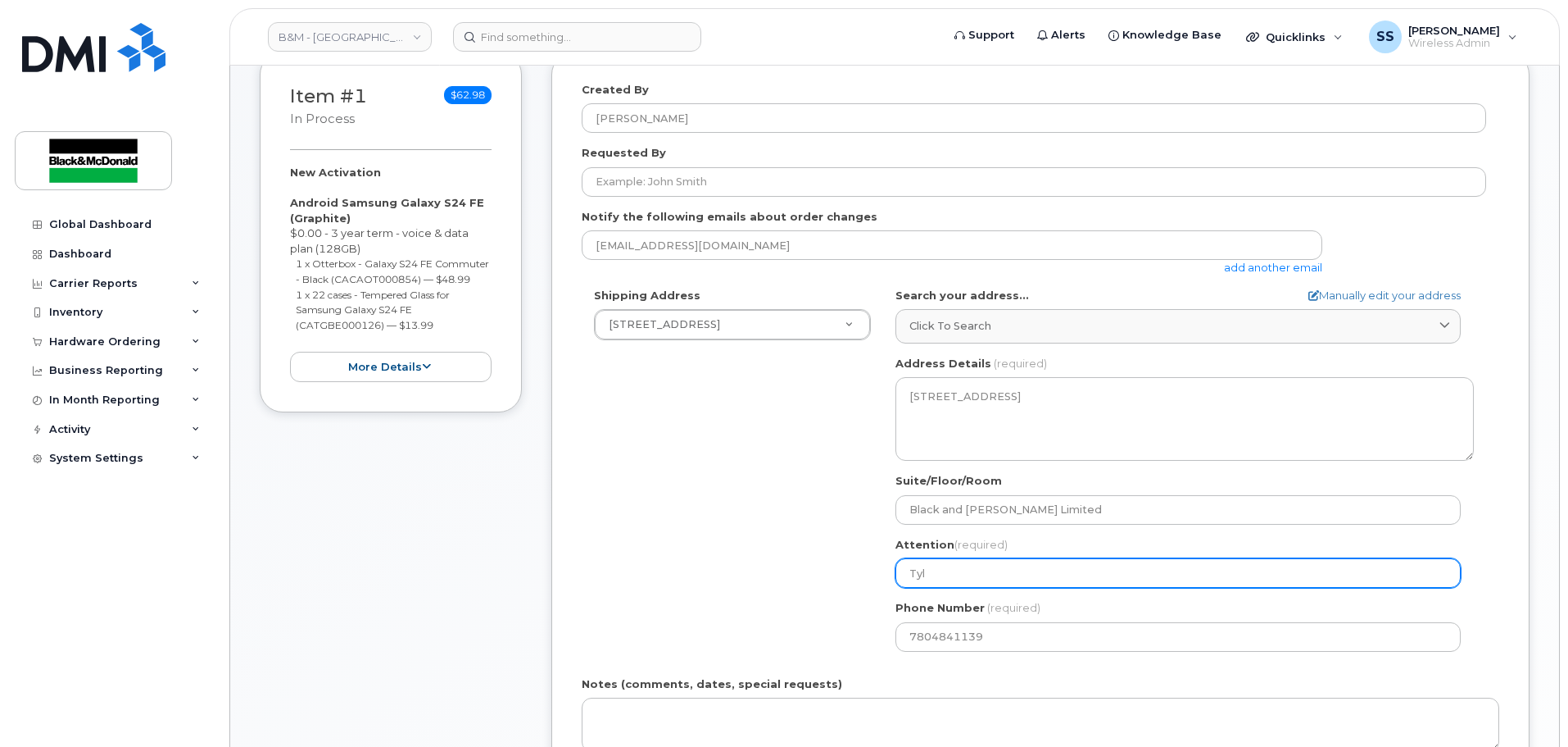
select select
type input "Tyle"
select select
type input "Tyler"
select select
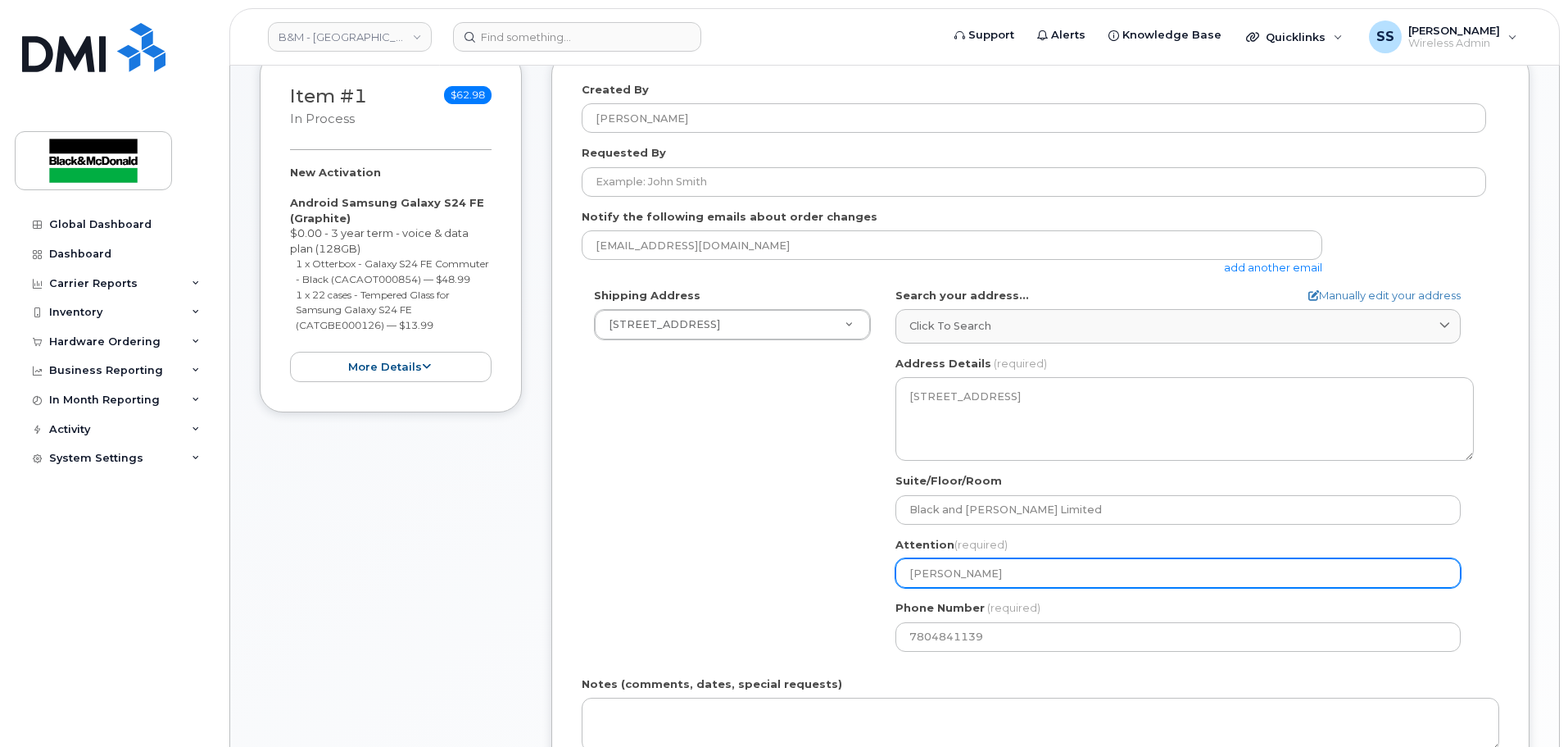
type input "Tyler B"
select select
type input "Tyler Bl"
select select
type input "Tyler Blu"
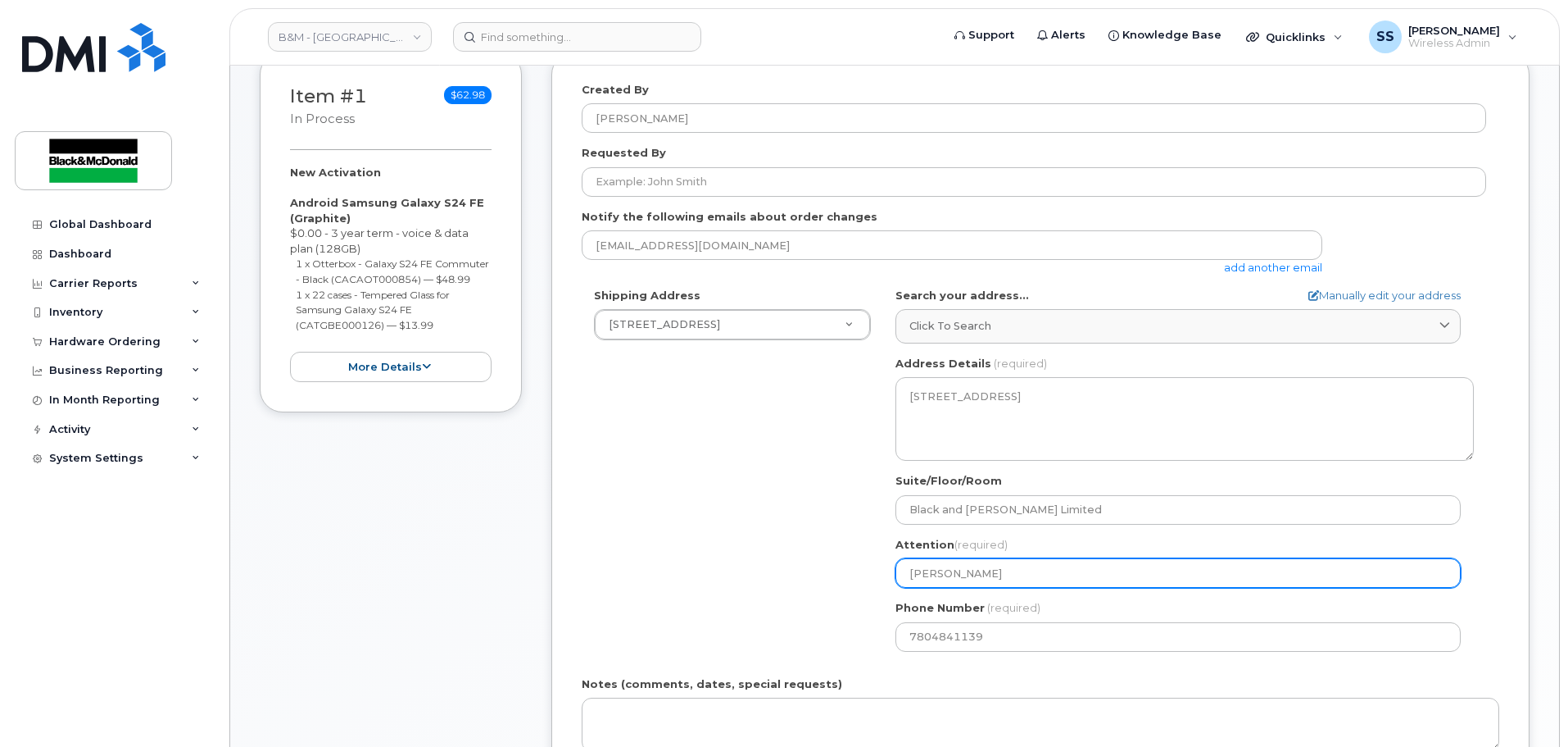
select select
type input "[PERSON_NAME]"
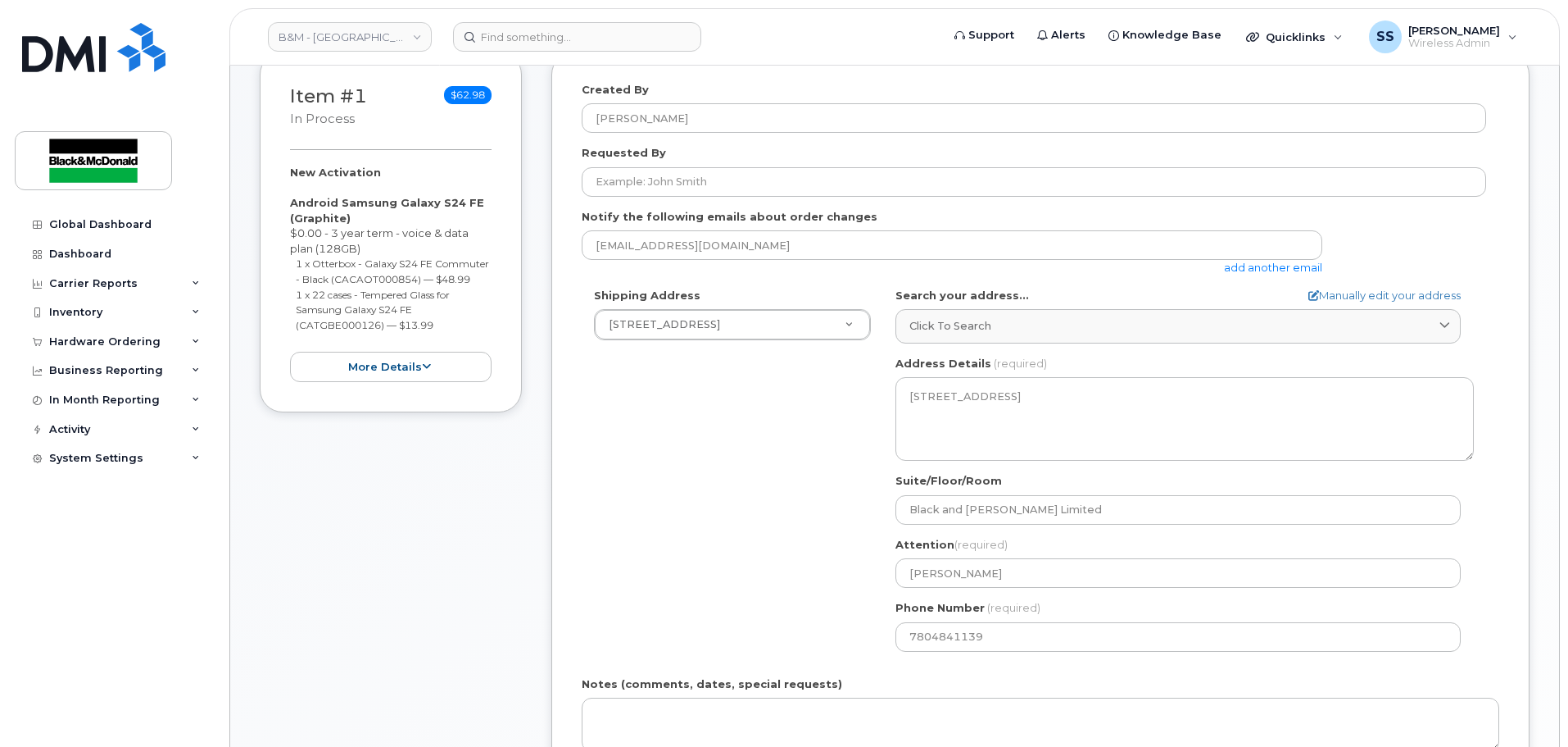
click at [784, 506] on div "Shipping Address 10717 181 St NW New Address 1071 26 St NE 10717 181 St NW Blac…" at bounding box center [1034, 476] width 905 height 376
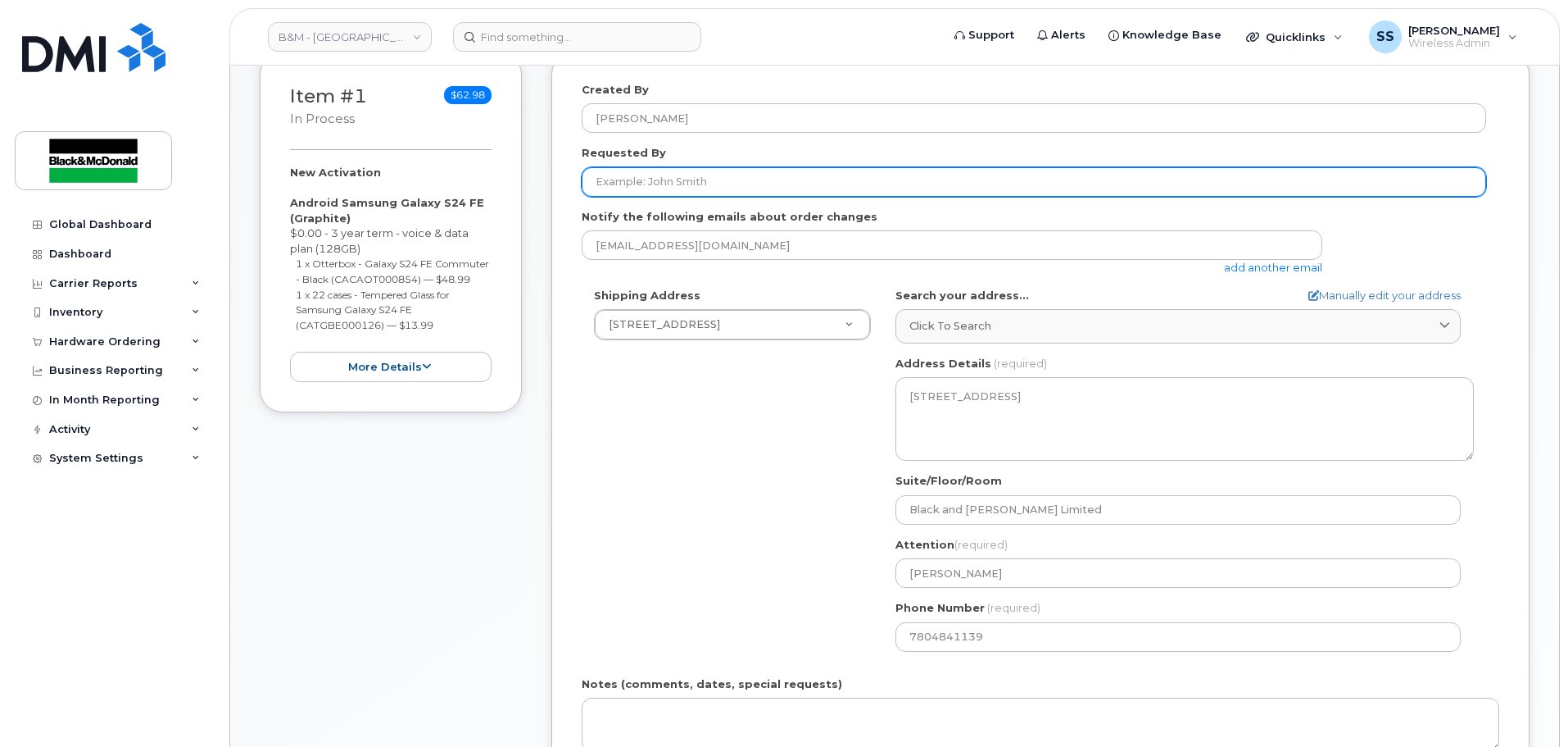
click at [709, 193] on input "Requested By" at bounding box center [1034, 181] width 905 height 30
type input "Mike Whitworth"
drag, startPoint x: 415, startPoint y: 199, endPoint x: 404, endPoint y: 198, distance: 11.0
click at [404, 198] on div "Item #1 in process $62.98 New Activation Android Samsung Galaxy S24 FE (Graphit…" at bounding box center [894, 494] width 1270 height 885
type input "[PERSON_NAME]"
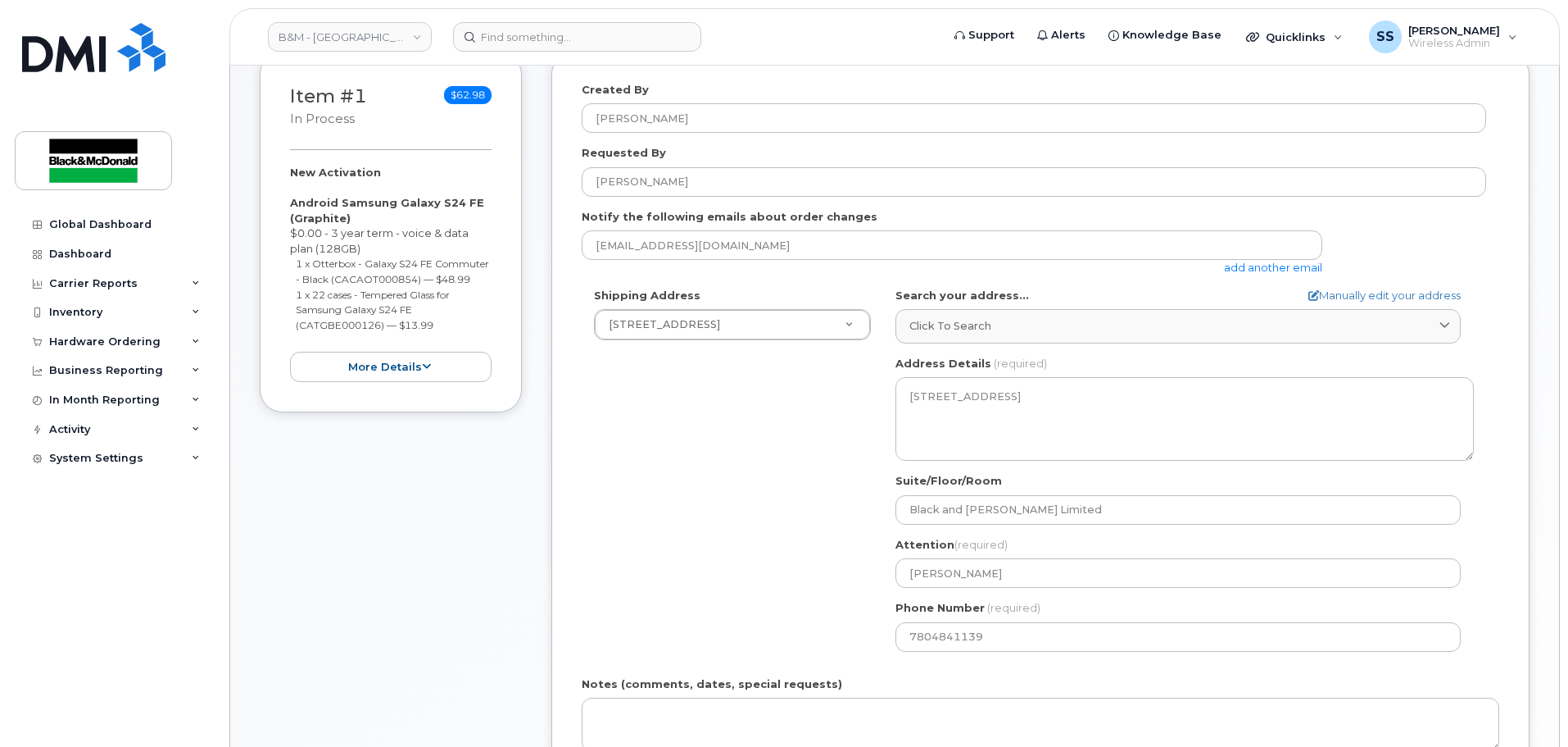
click at [686, 542] on div "Shipping Address 10717 181 St NW New Address 1071 26 St NE 10717 181 St NW Blac…" at bounding box center [1034, 476] width 905 height 376
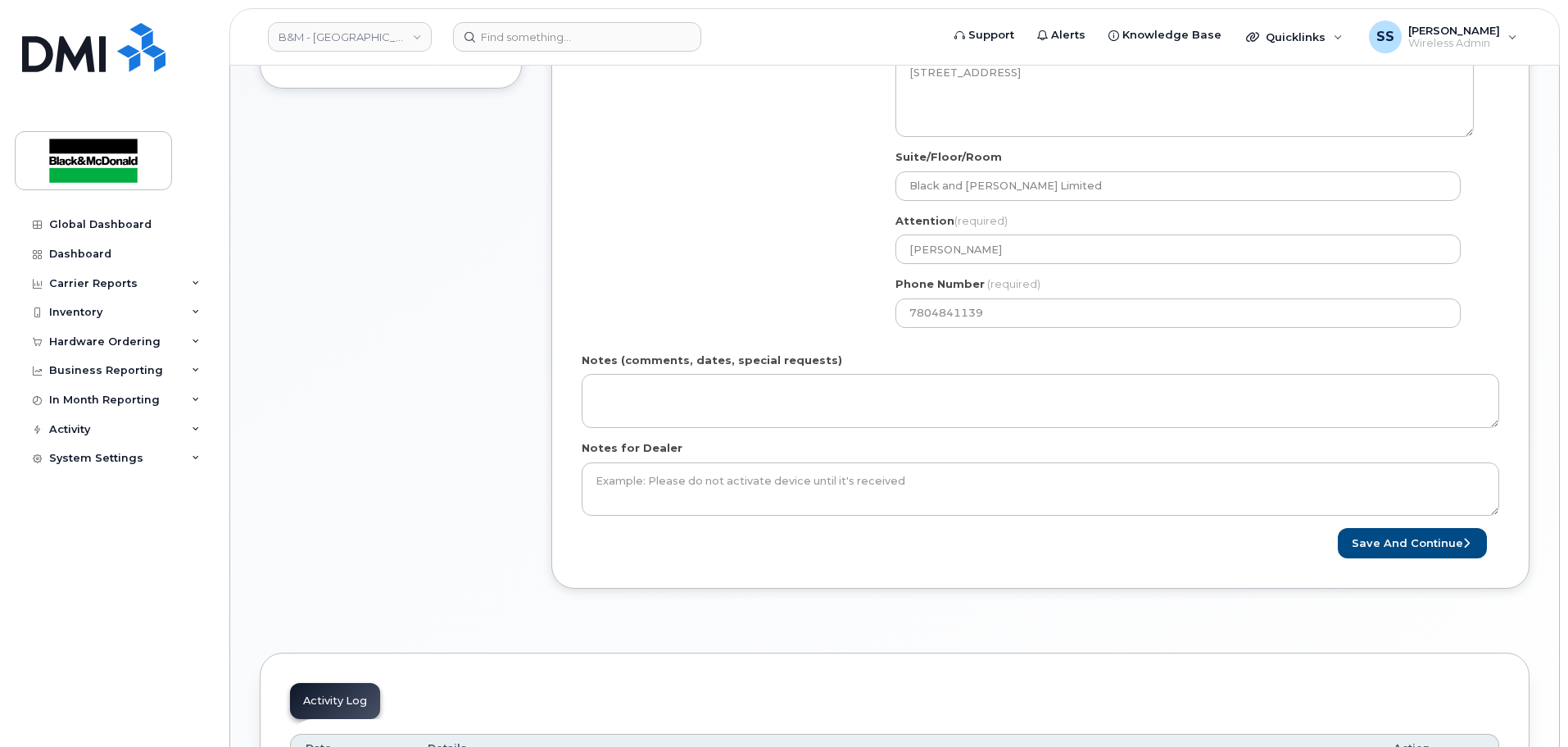
scroll to position [574, 0]
click at [1400, 519] on form "Created By Samantha Shandera Requested By Scott Giesinger Notify the following …" at bounding box center [1040, 153] width 918 height 800
click at [1394, 530] on button "Save and Continue" at bounding box center [1412, 539] width 149 height 30
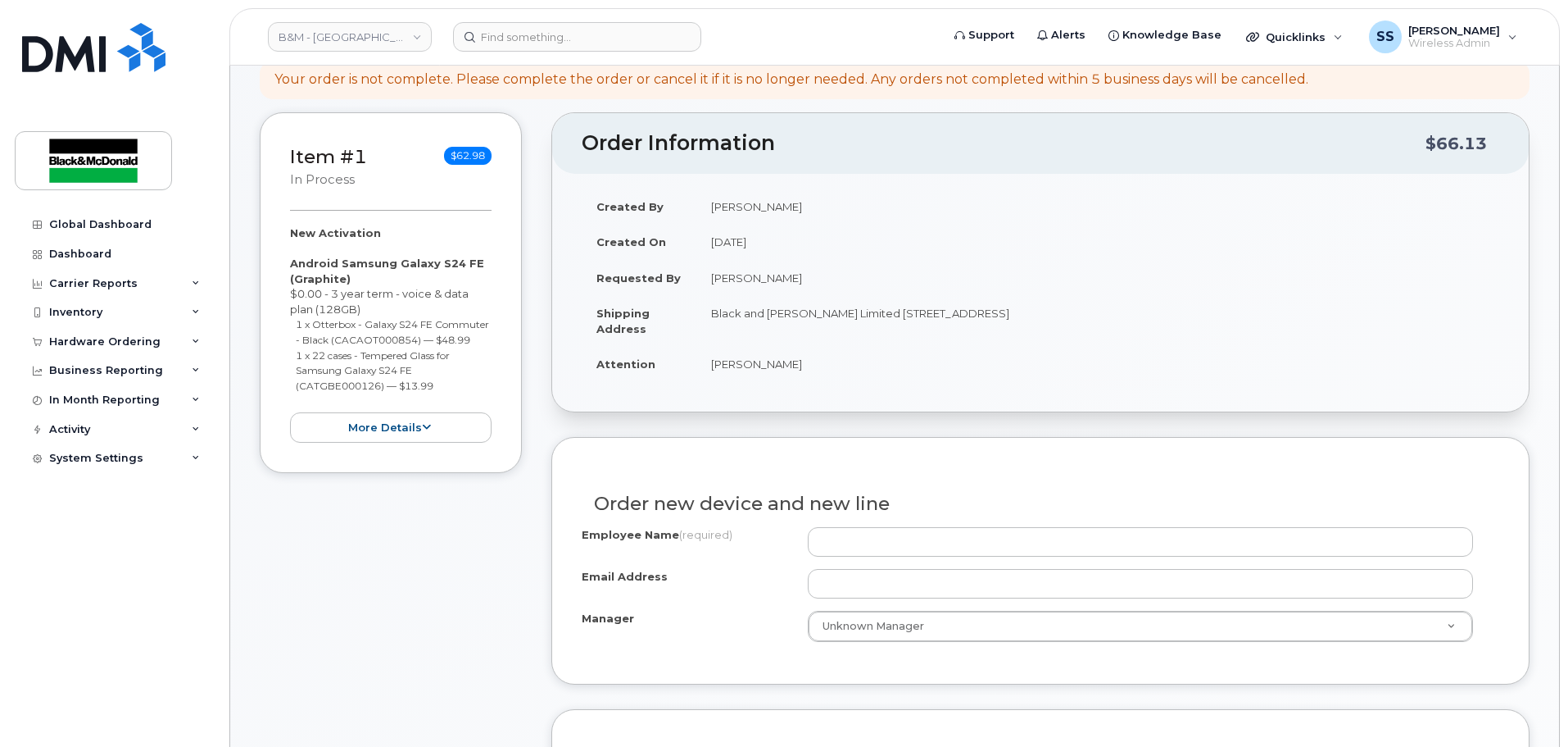
scroll to position [410, 0]
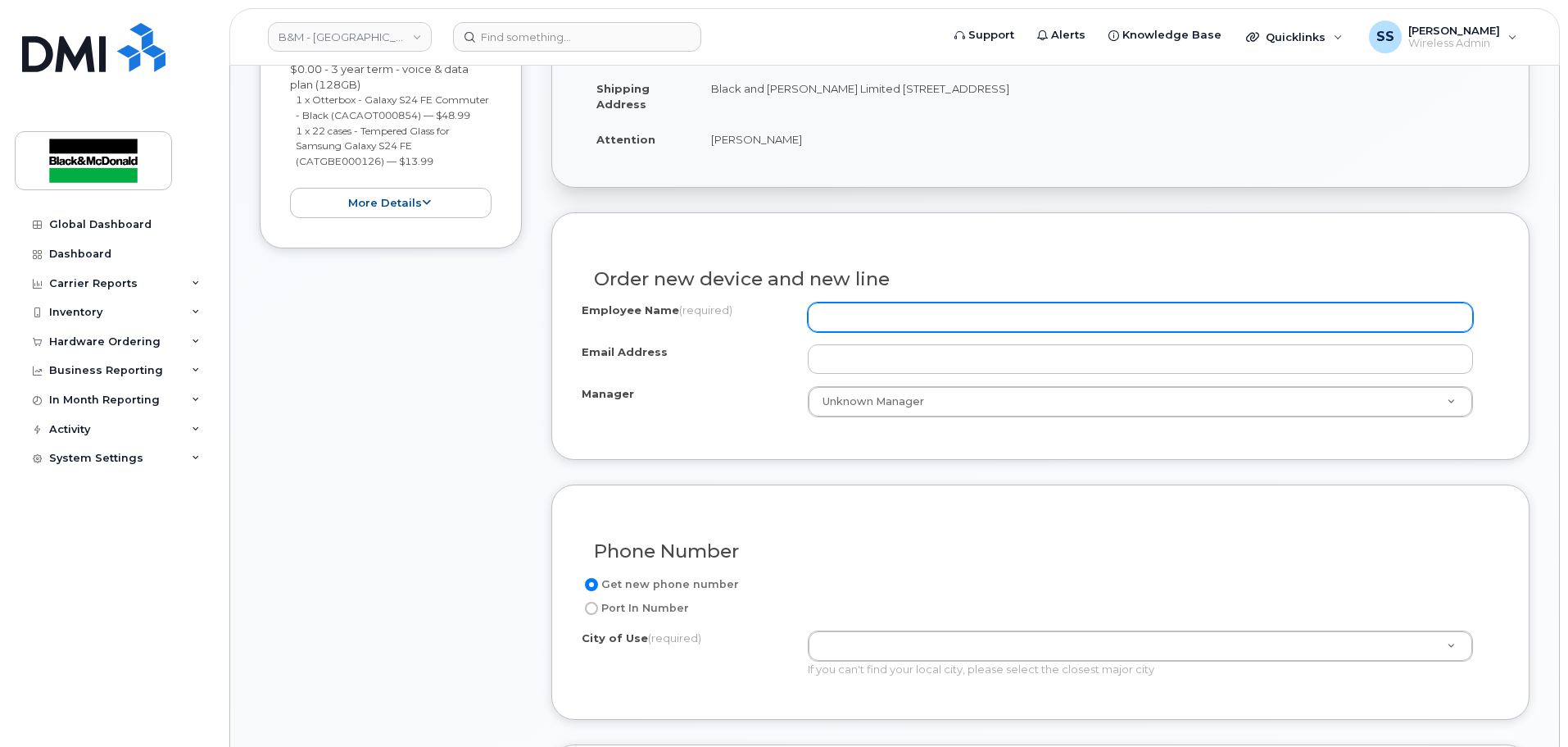
click at [896, 320] on input "Employee Name (required)" at bounding box center [1141, 317] width 666 height 30
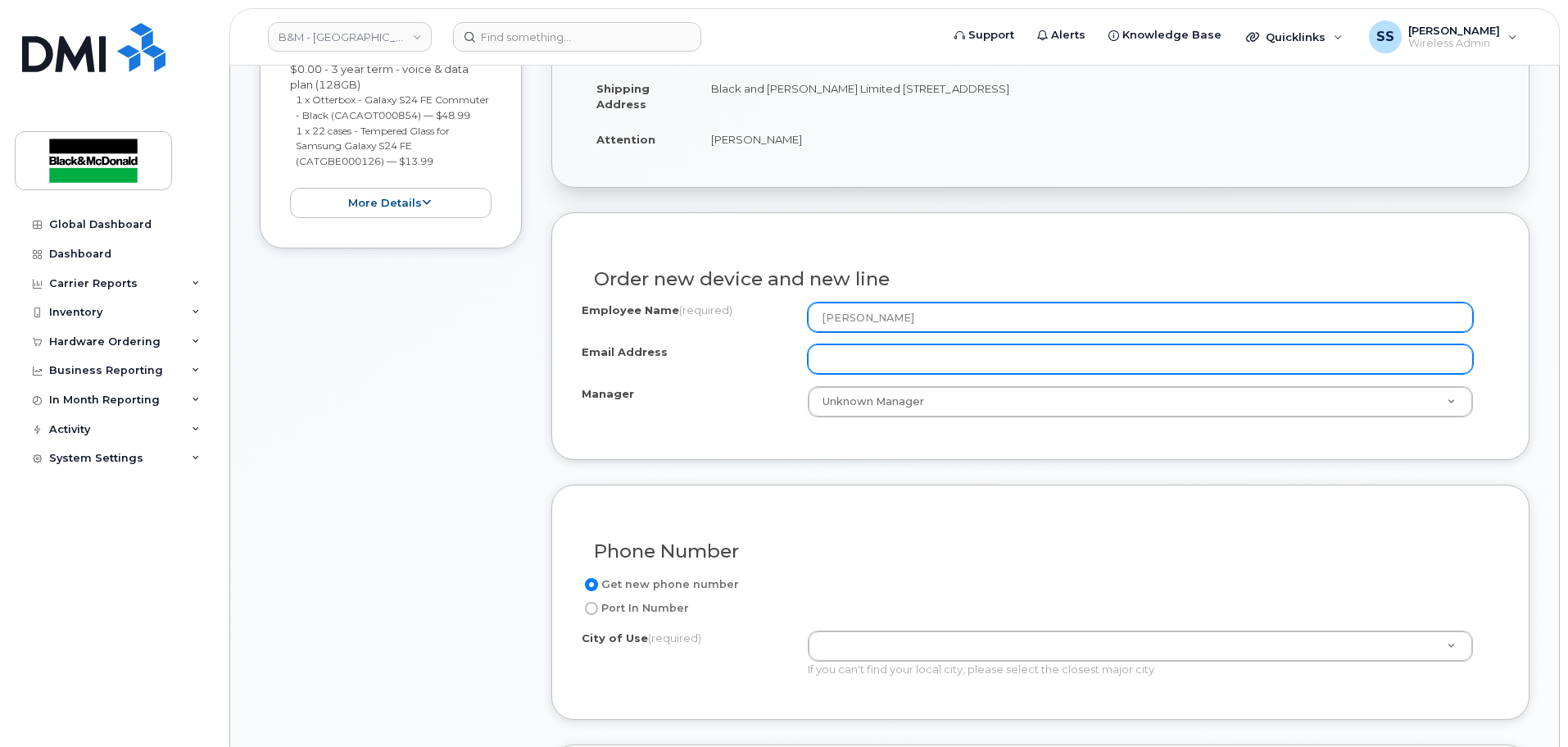
type input "[PERSON_NAME]"
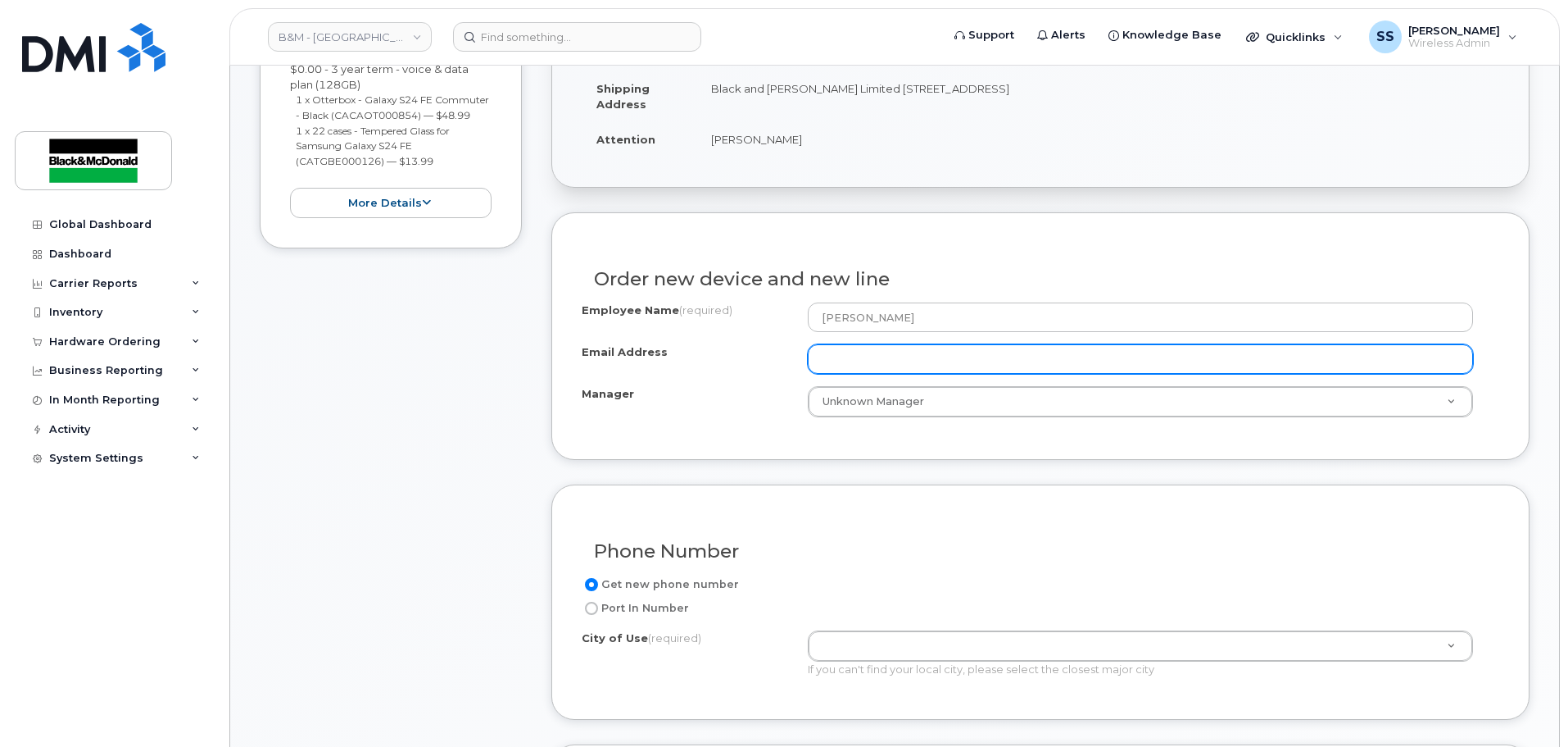
click at [878, 347] on input "Email Address" at bounding box center [1141, 358] width 666 height 30
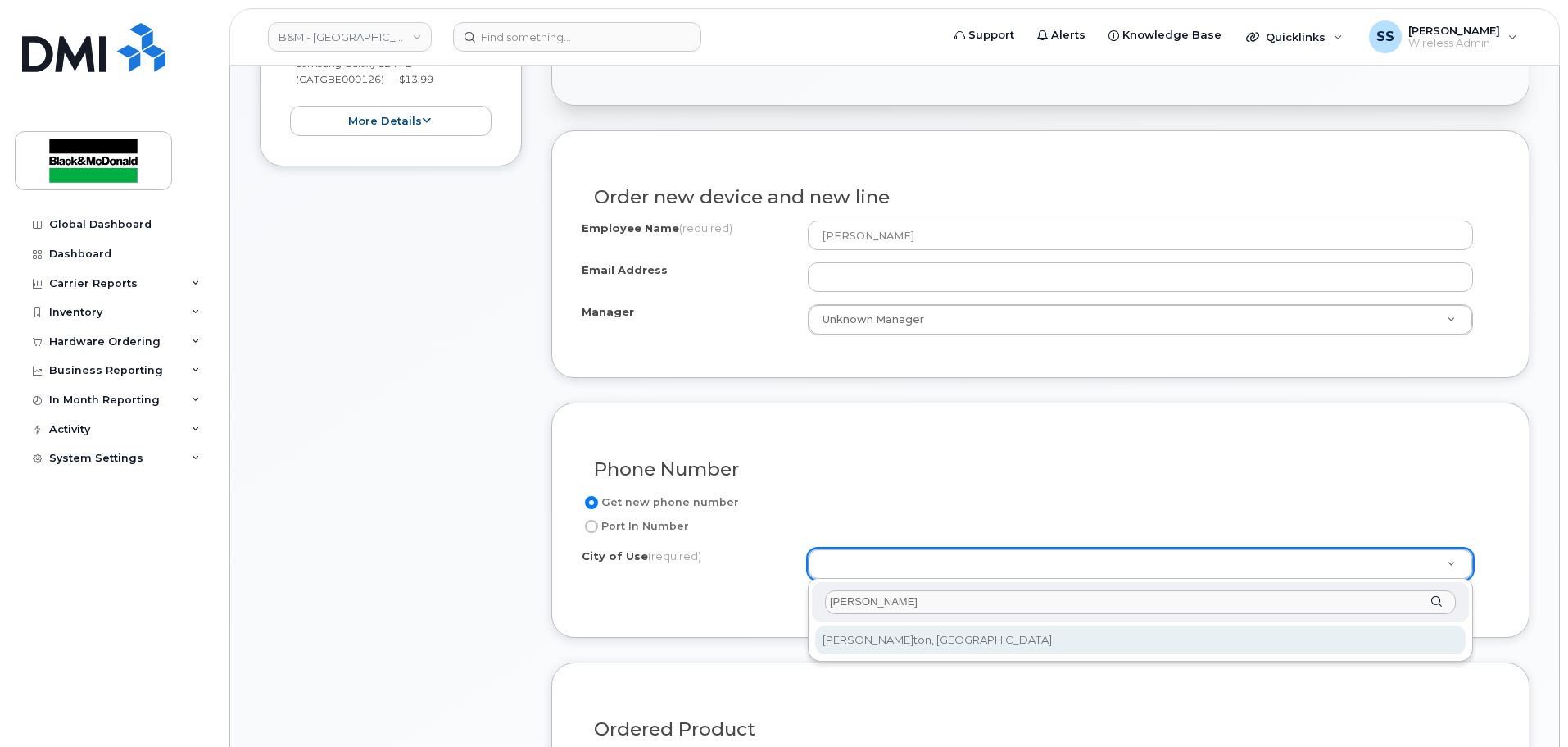
type input "edmon"
type input "182"
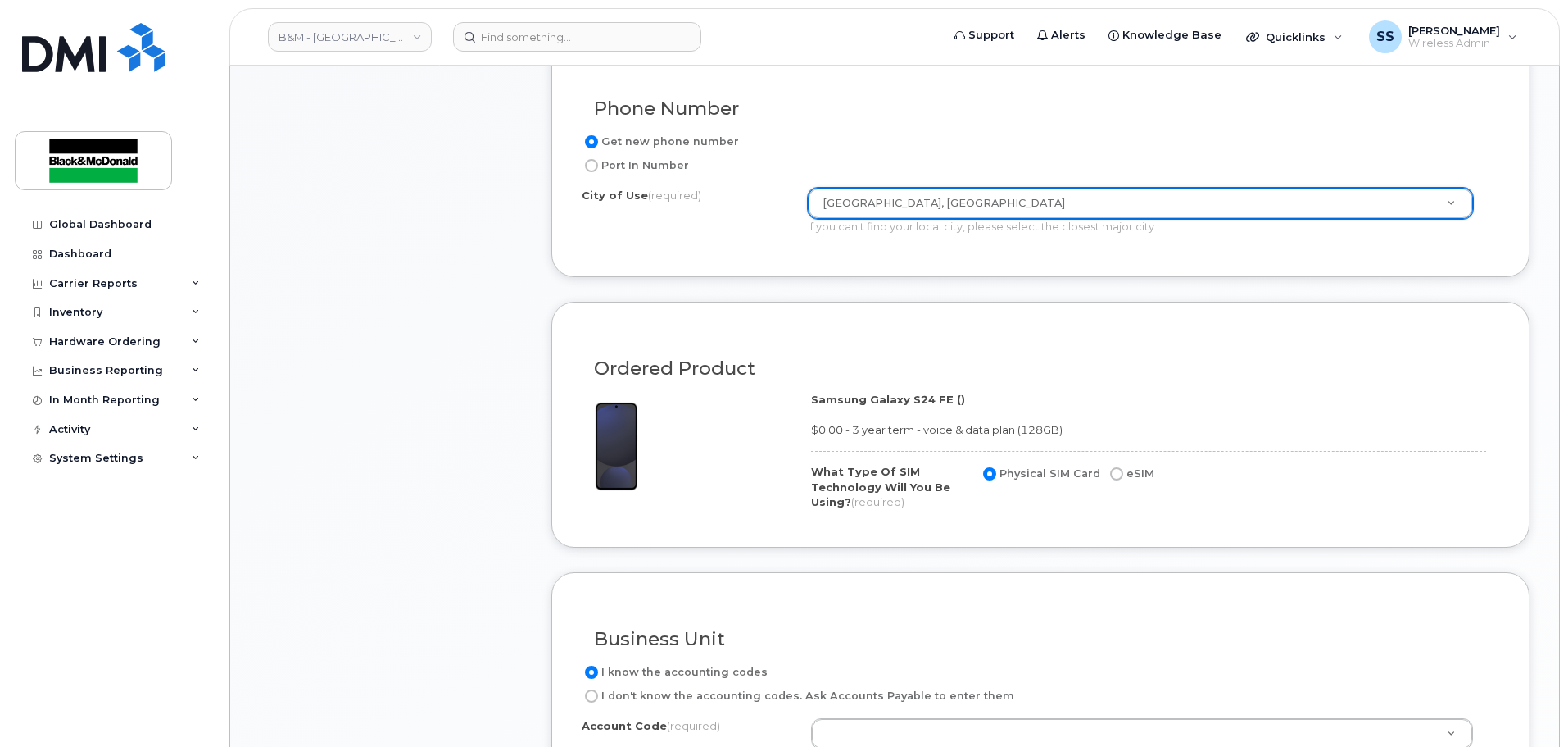
scroll to position [984, 0]
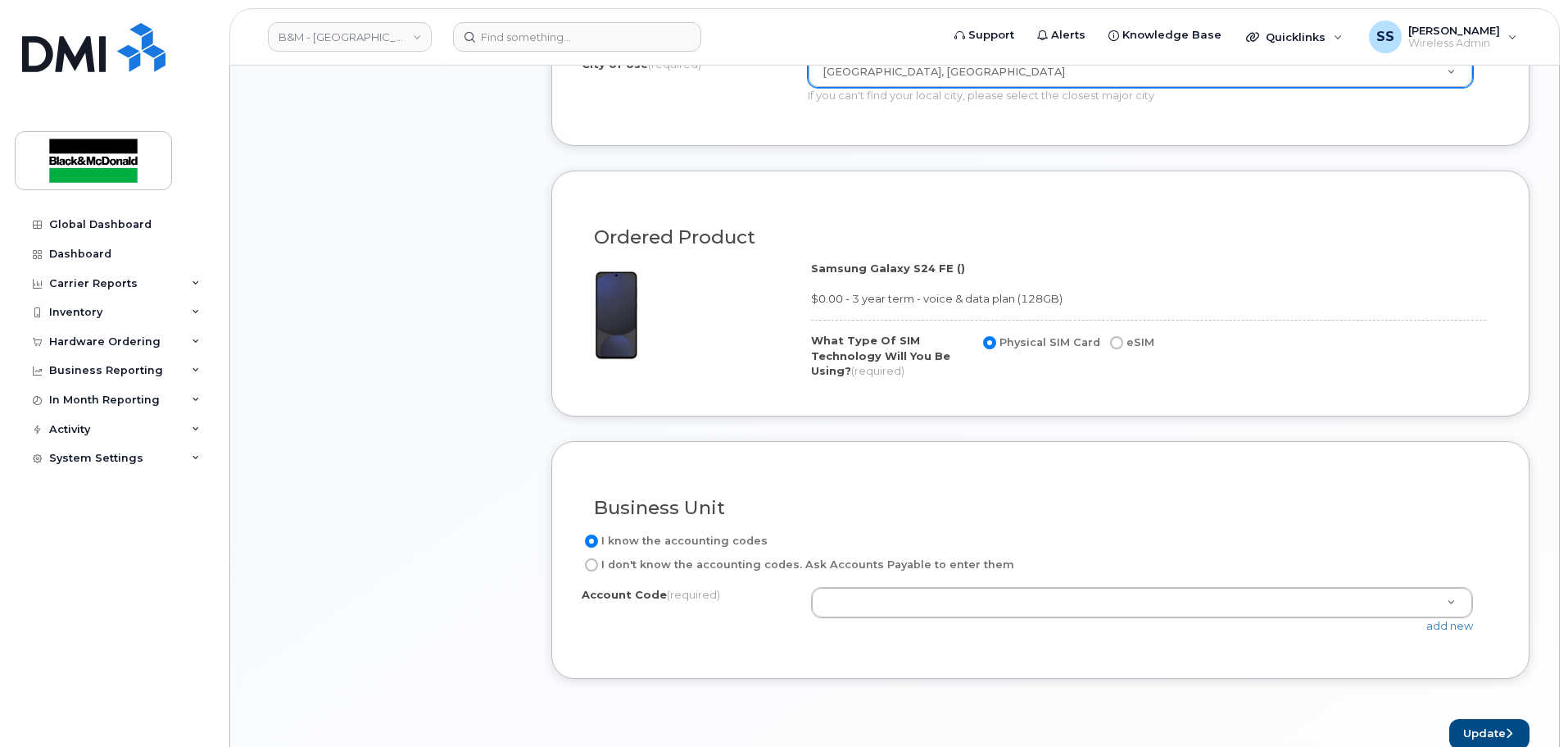
click at [1017, 459] on div "Business Unit I know the accounting codes I don't know the accounting codes. As…" at bounding box center [1040, 560] width 978 height 238
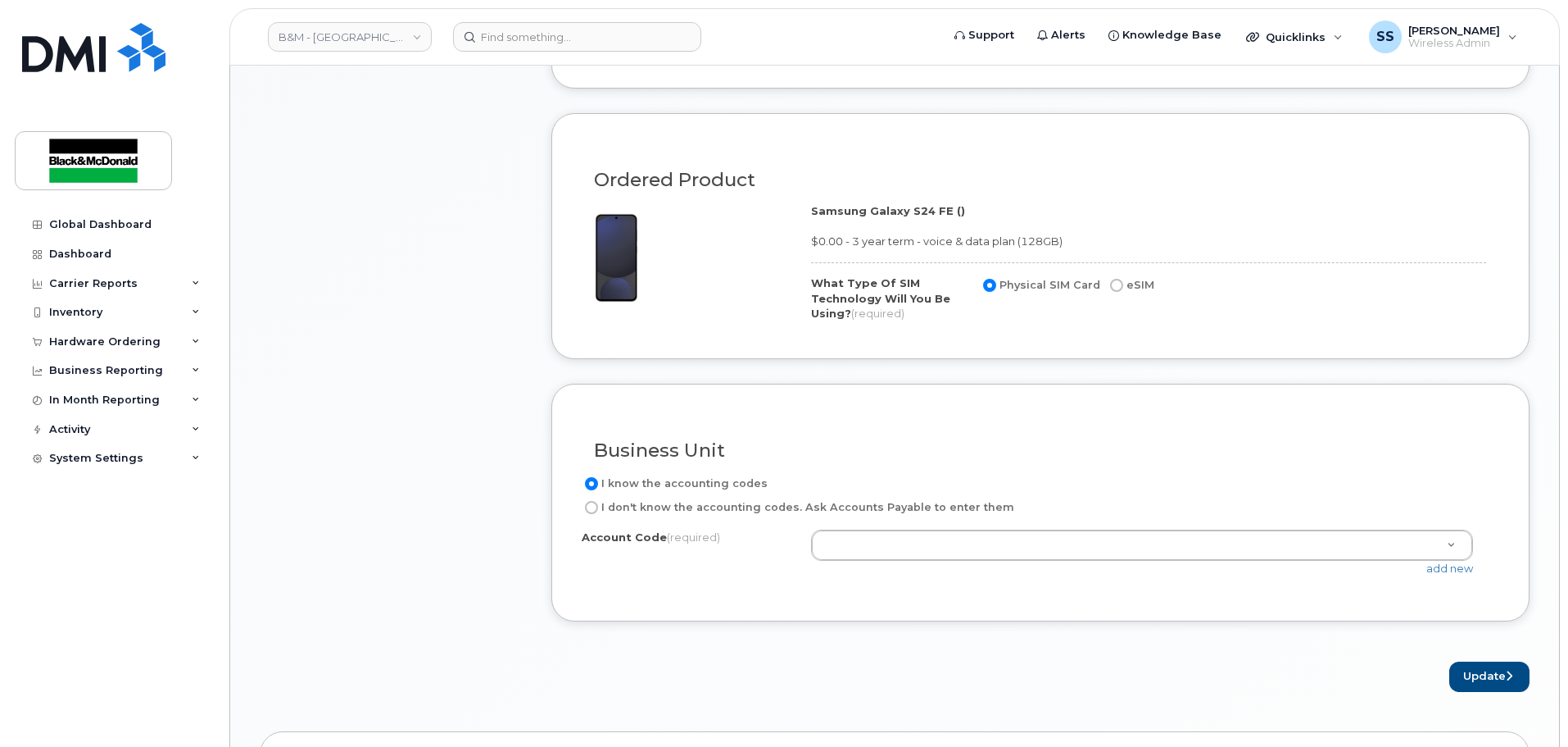
scroll to position [1066, 0]
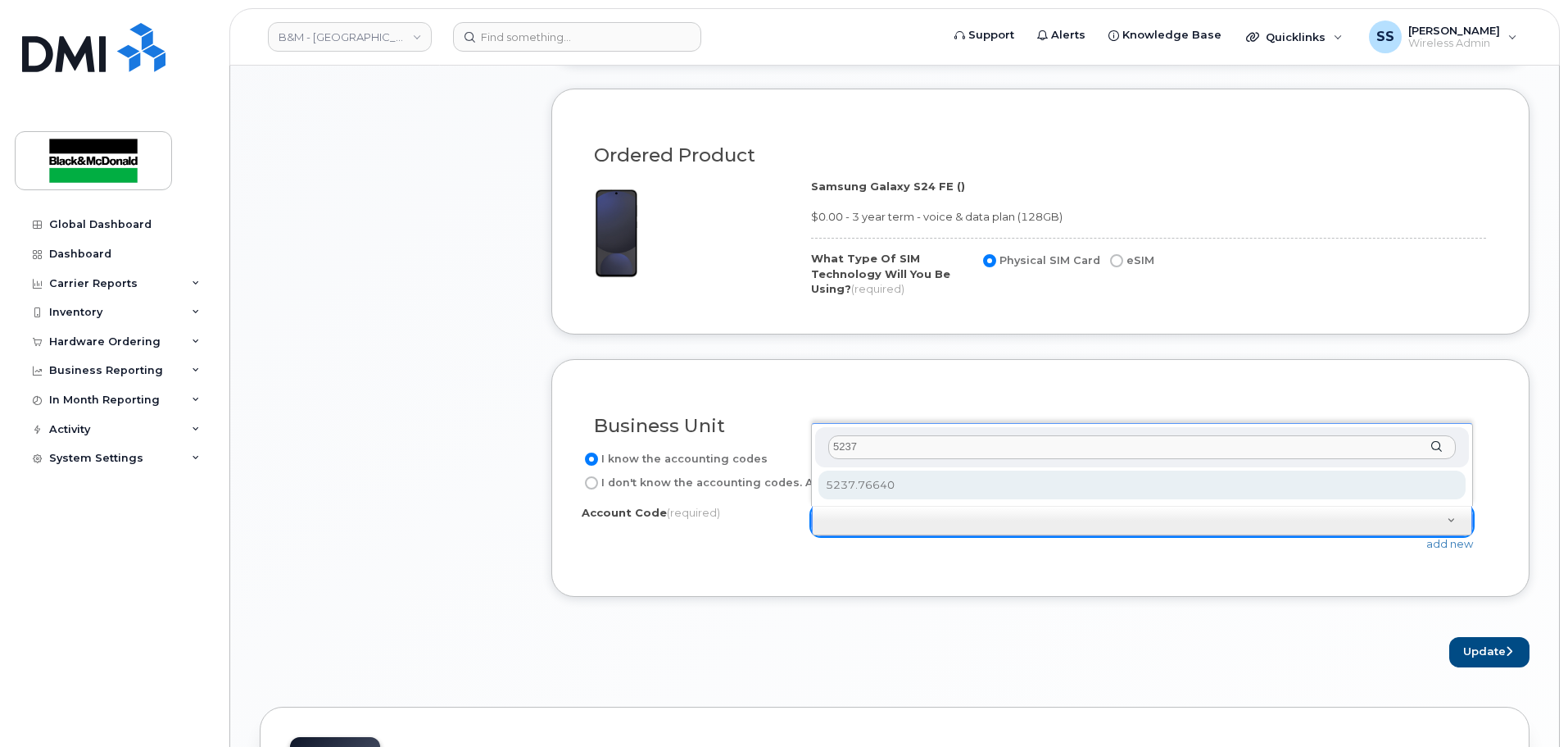
type input "5237"
select select "5237.76640"
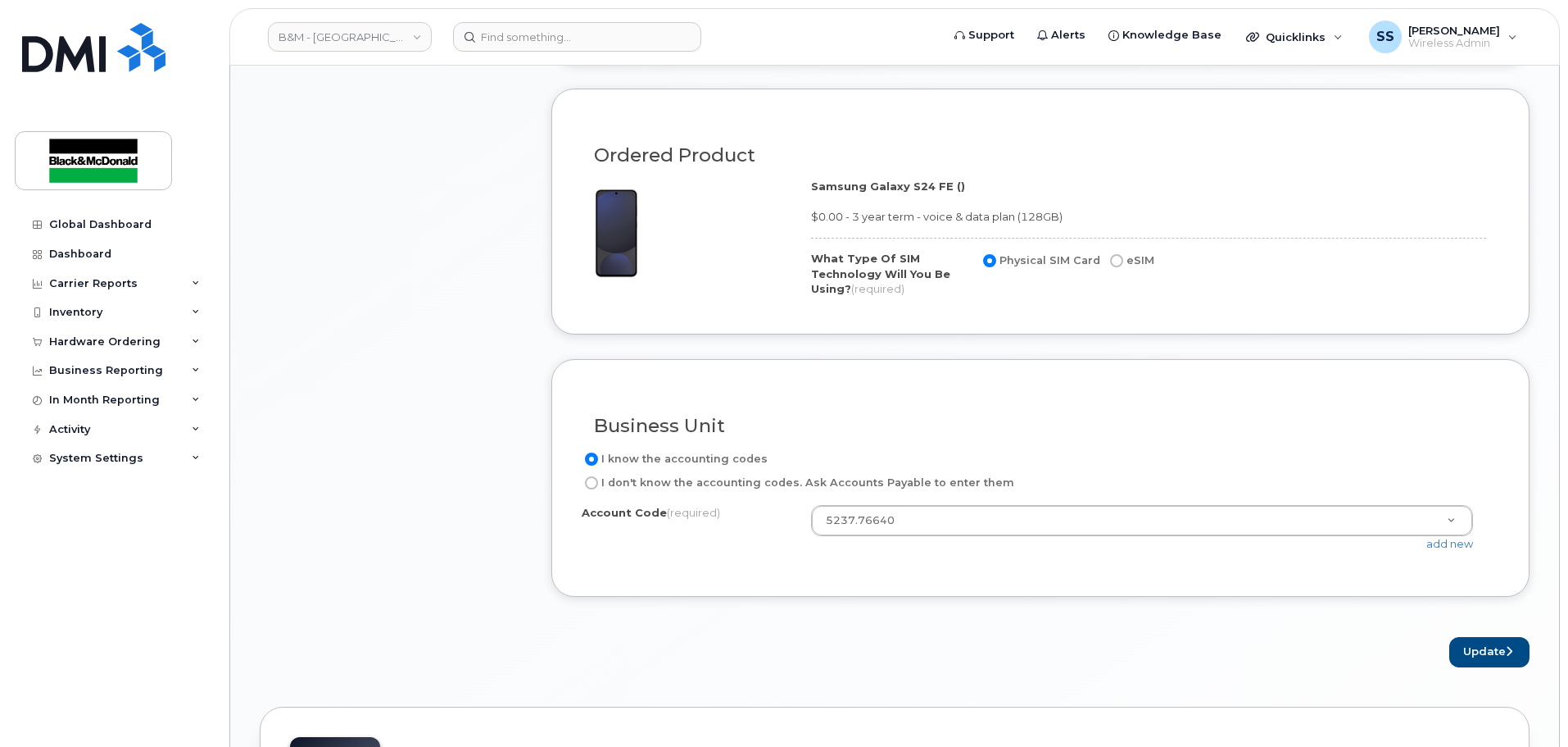
click at [1103, 682] on div "× Share This Order If you want to allow others to create or edit orders, share …" at bounding box center [894, 242] width 1270 height 2316
click at [1484, 658] on button "Update" at bounding box center [1489, 653] width 80 height 30
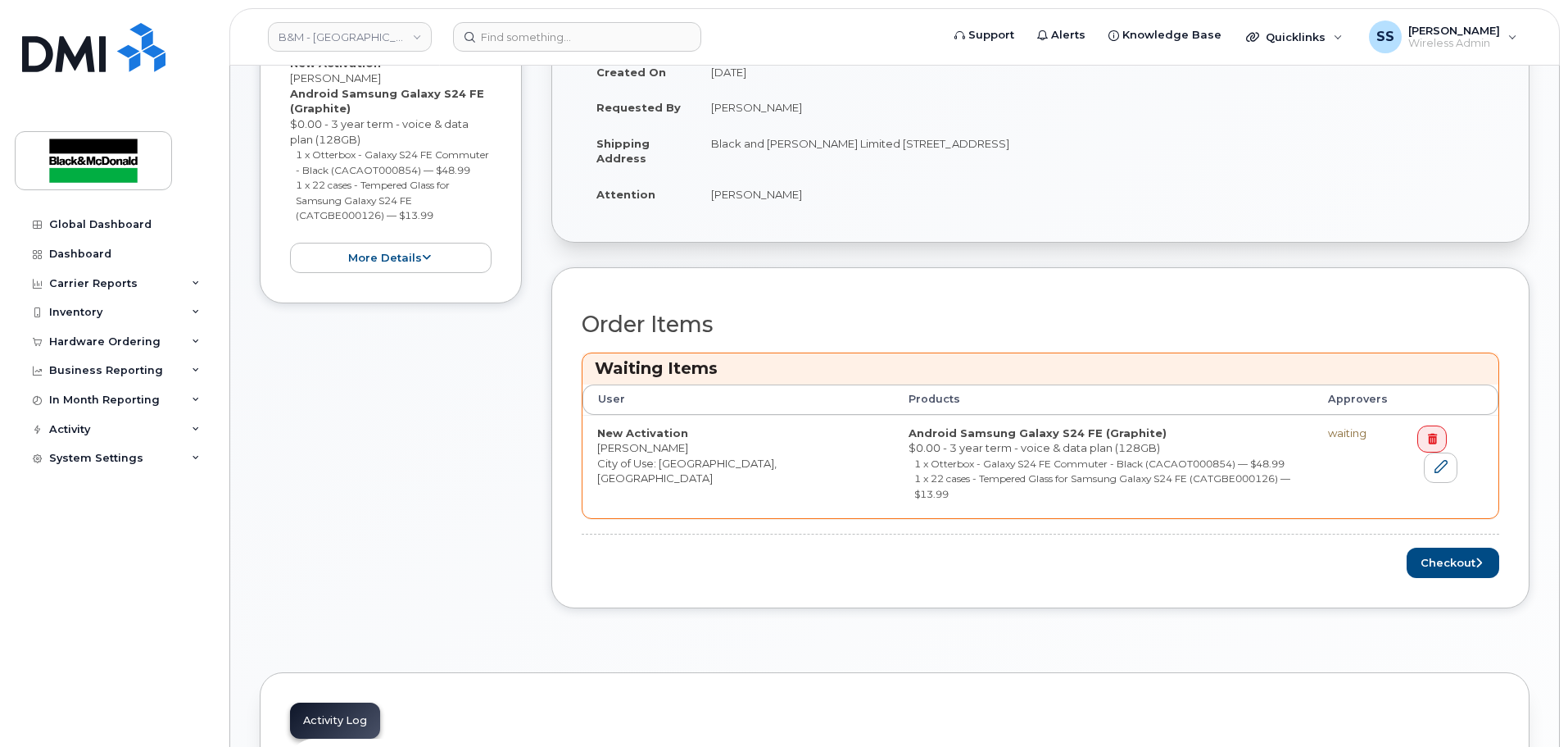
scroll to position [574, 0]
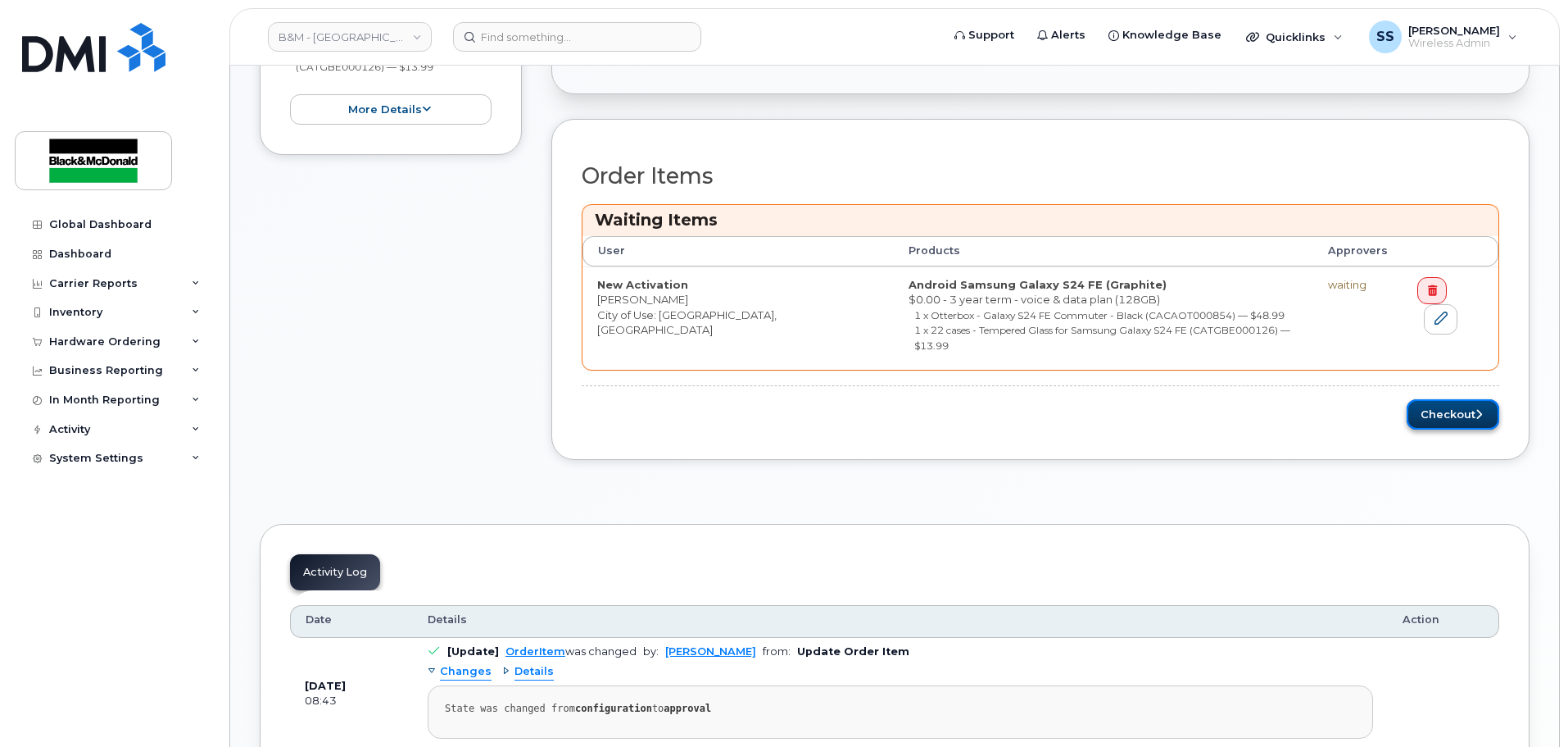
click at [1431, 406] on button "Checkout" at bounding box center [1453, 415] width 93 height 30
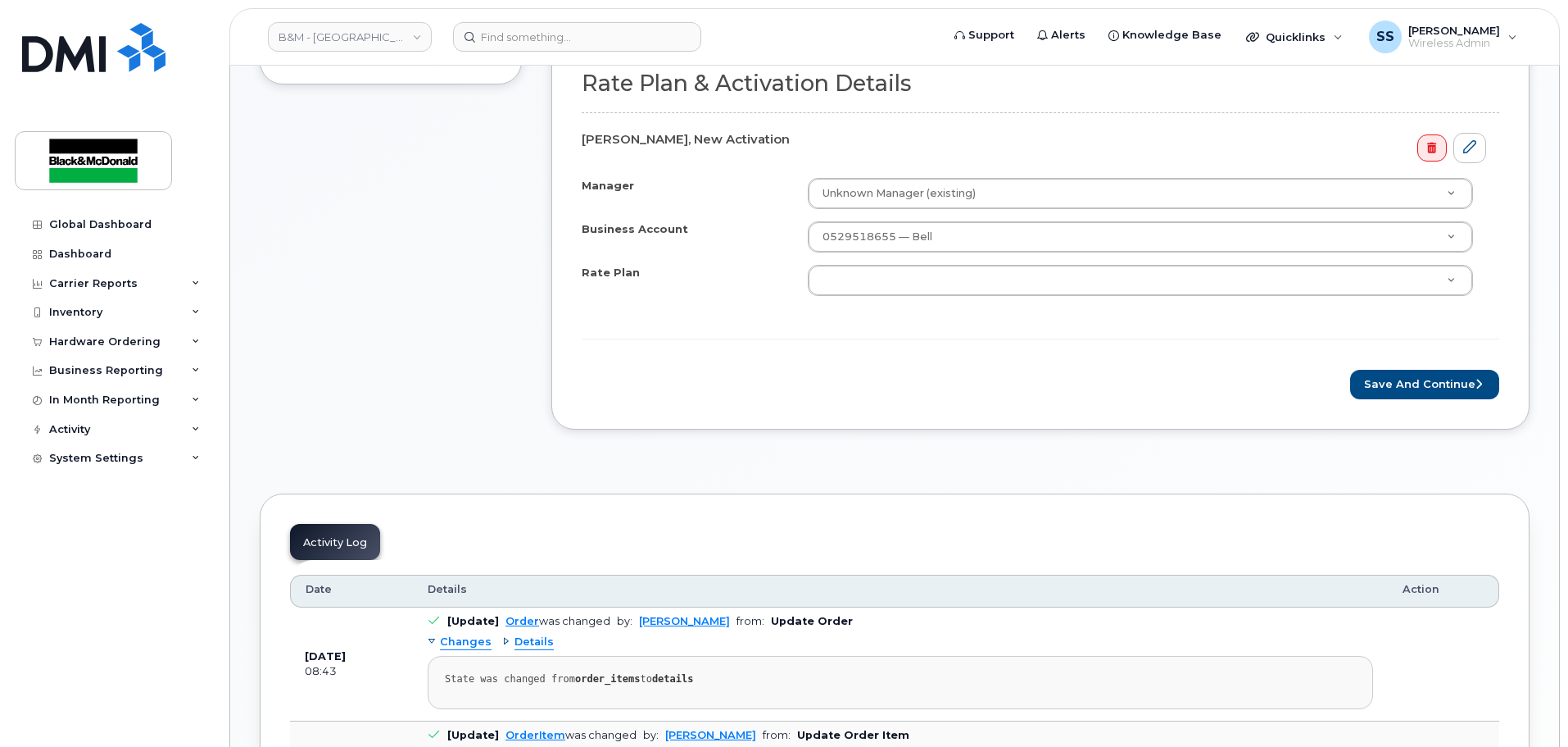
scroll to position [574, 0]
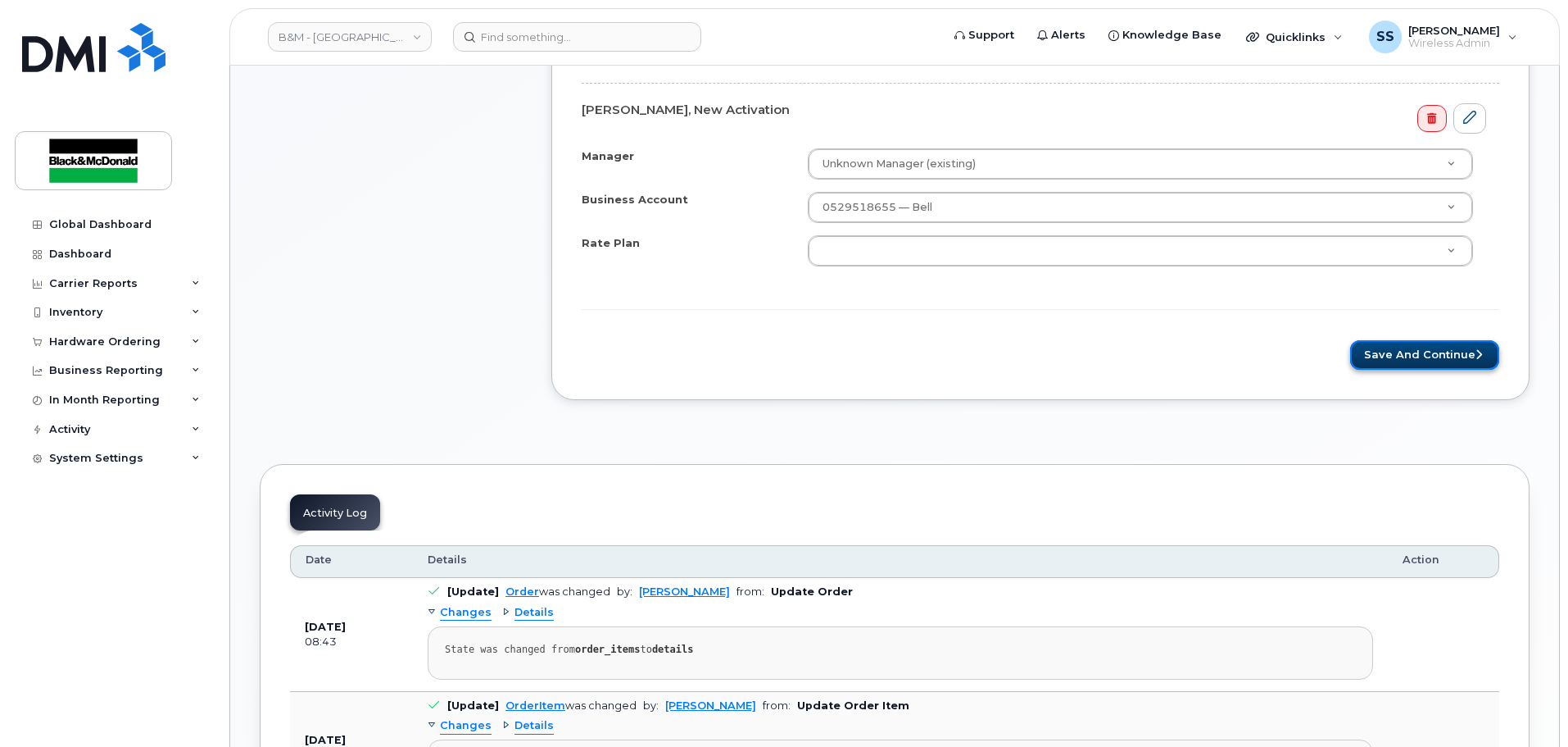
click at [1394, 350] on button "Save and Continue" at bounding box center [1425, 356] width 149 height 30
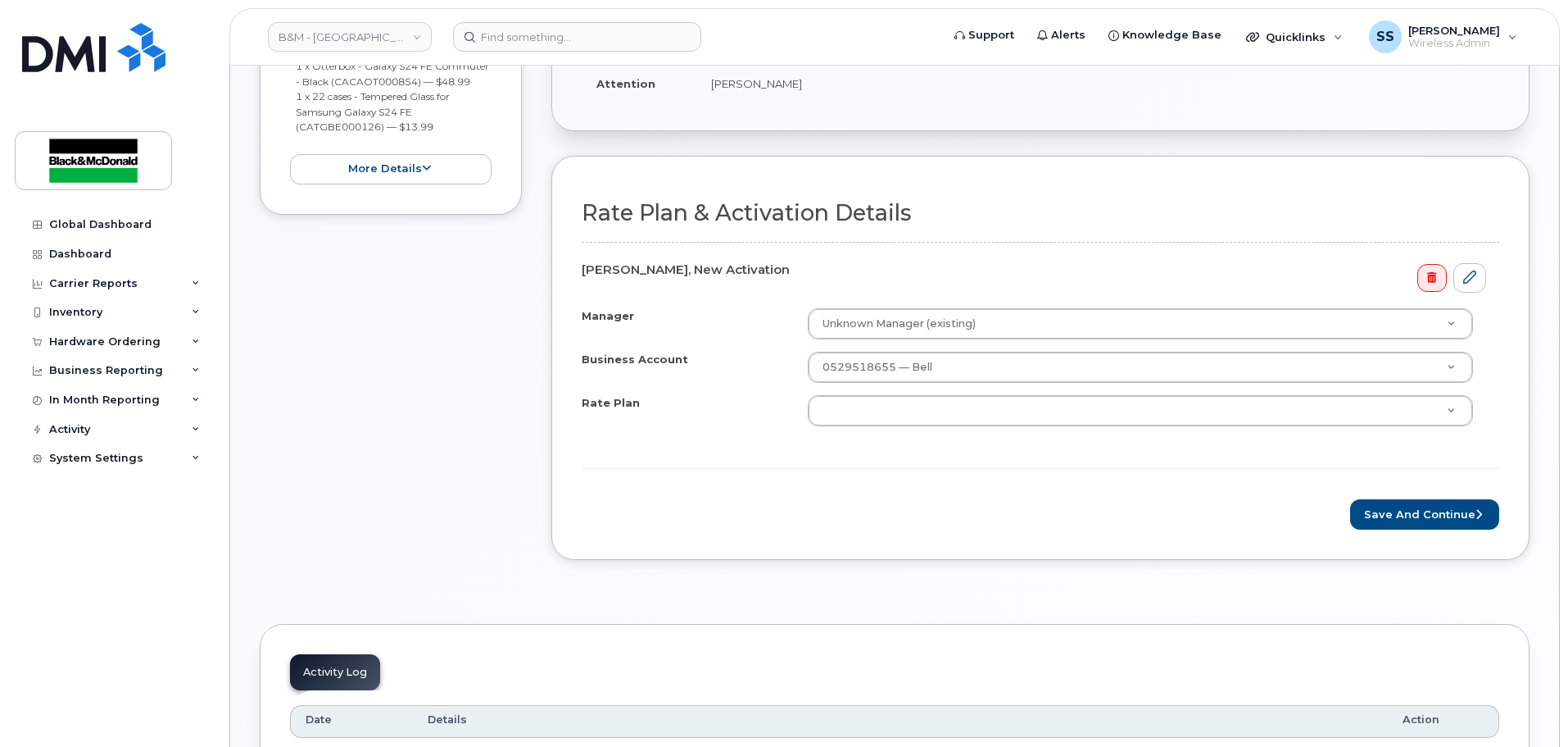
scroll to position [656, 0]
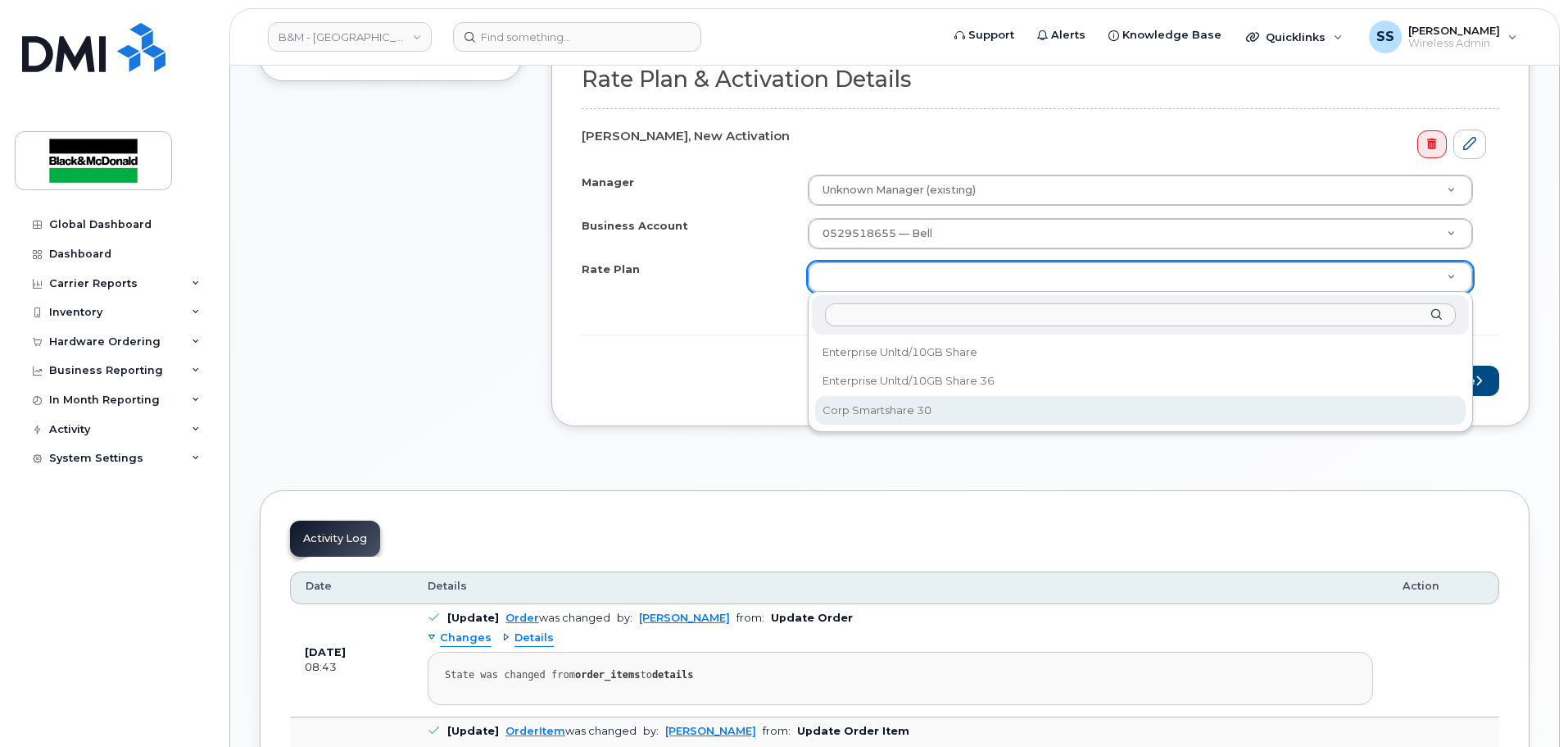
select select "Corp Smartshare 30"
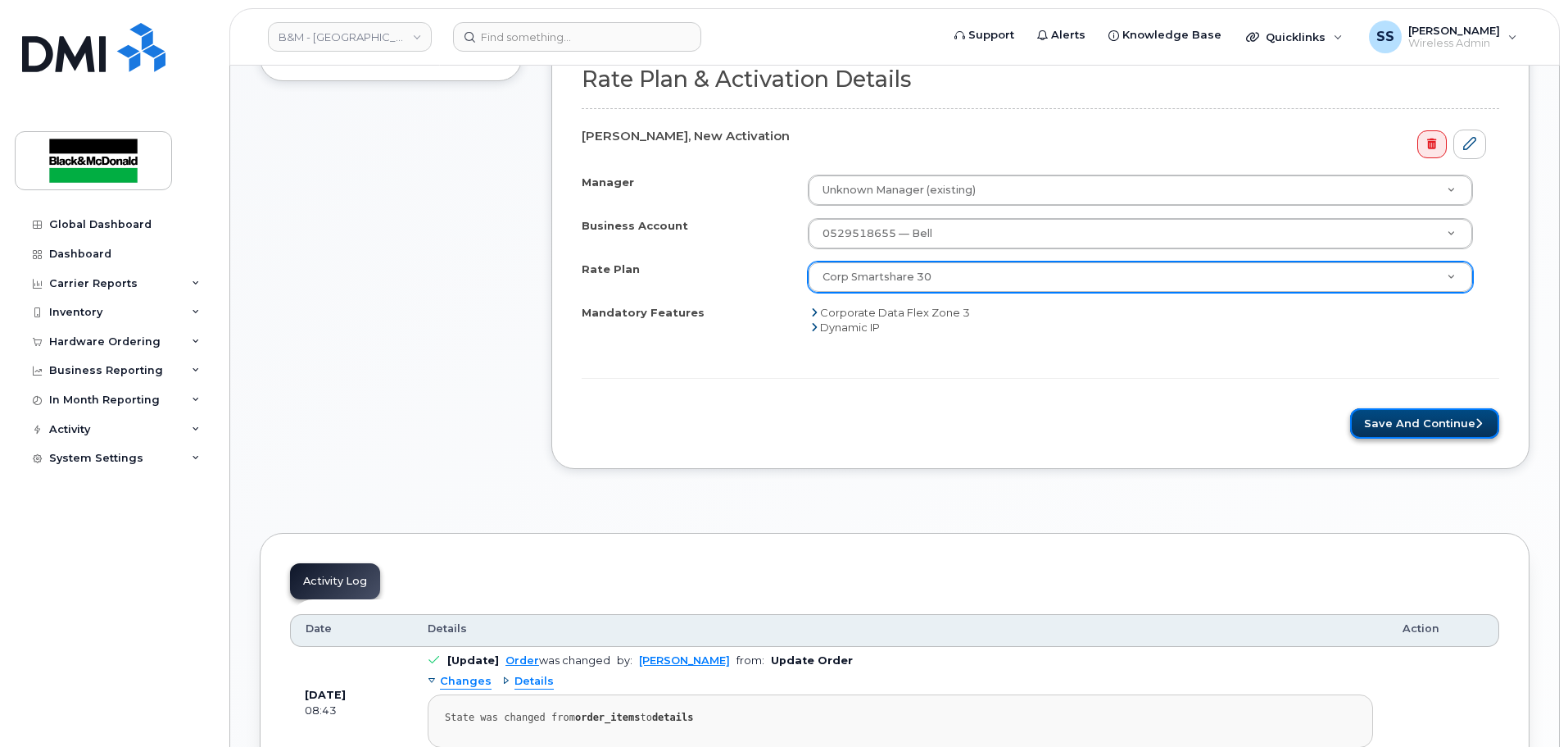
click at [1374, 426] on button "Save and Continue" at bounding box center [1425, 423] width 149 height 30
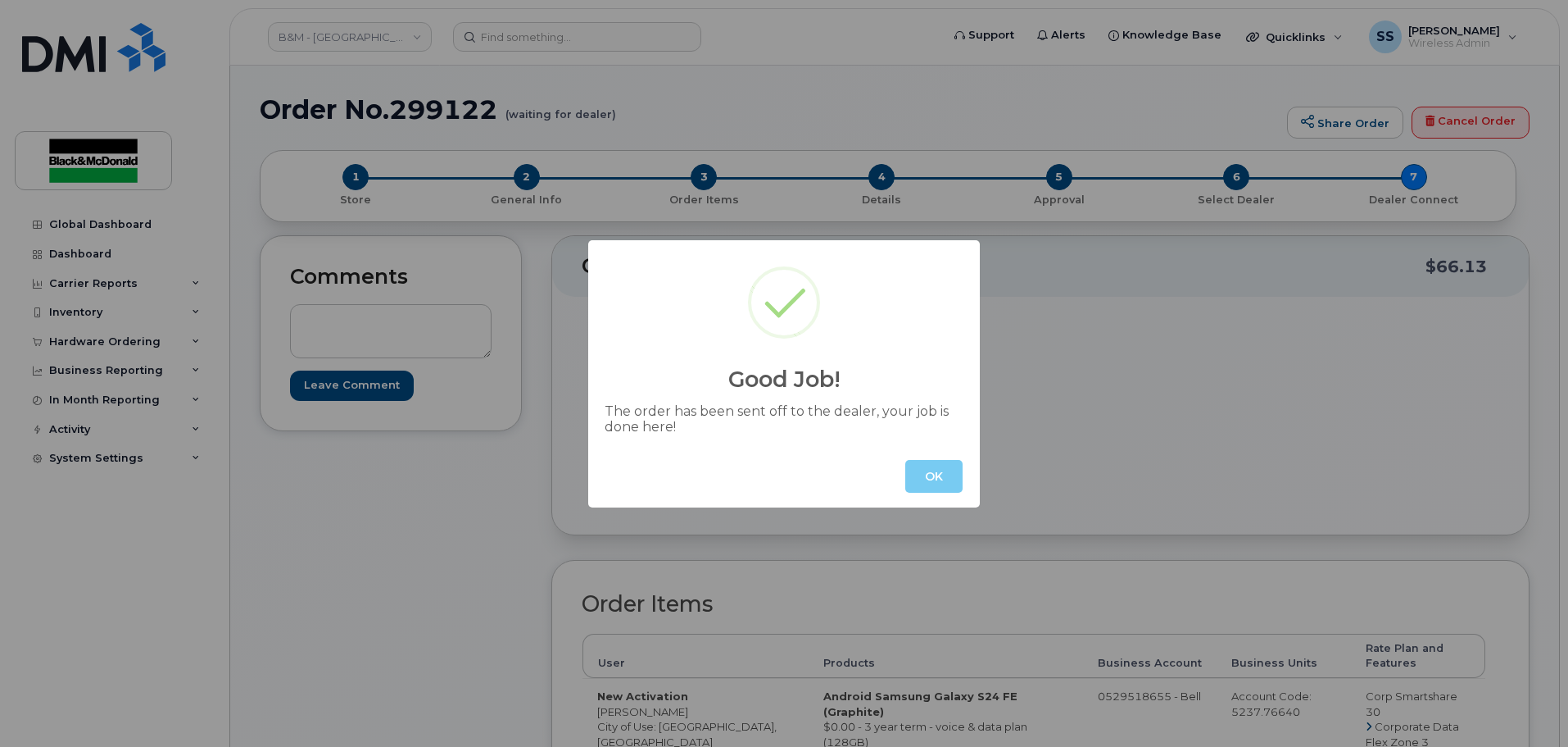
click at [940, 475] on button "OK" at bounding box center [934, 476] width 57 height 33
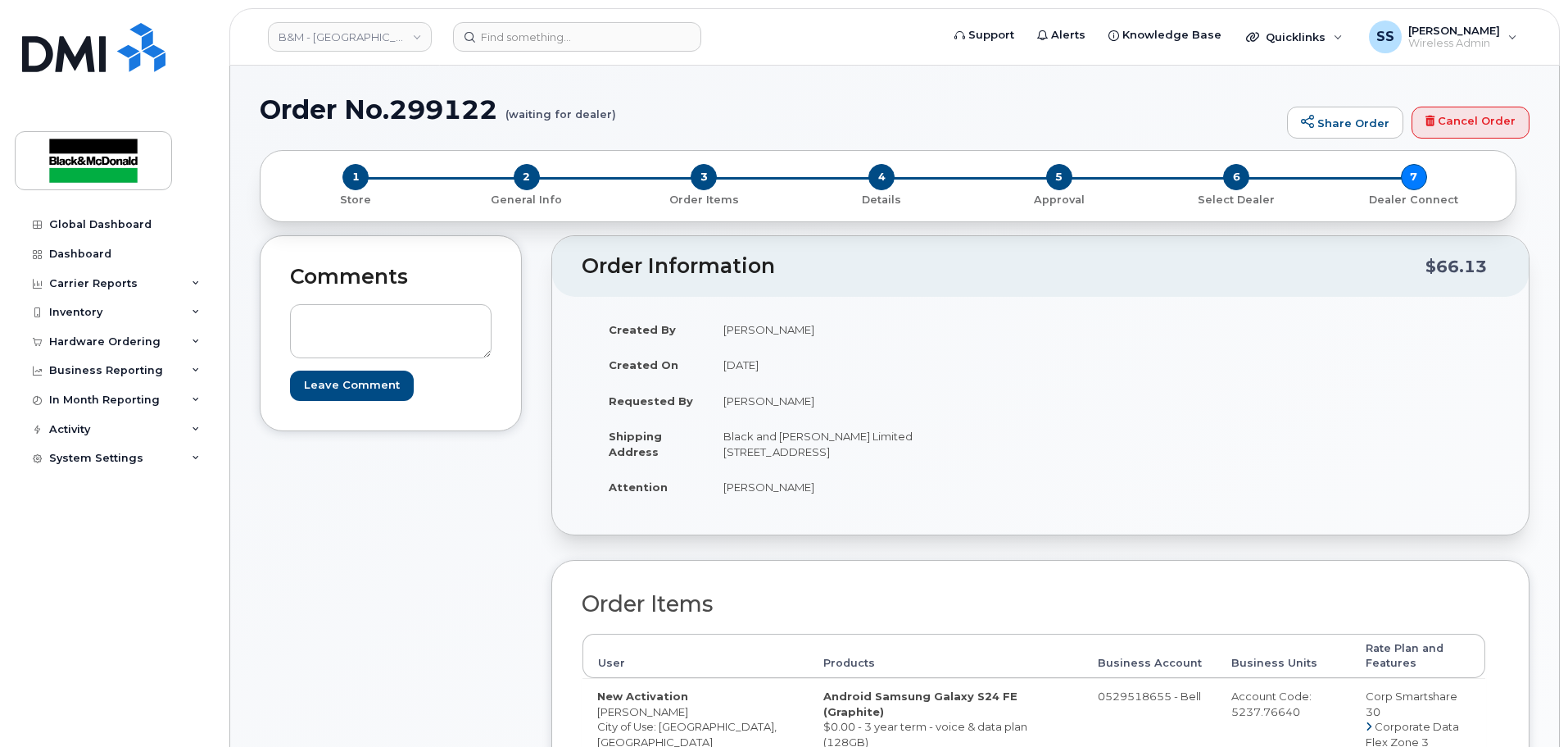
drag, startPoint x: 1059, startPoint y: 664, endPoint x: 1021, endPoint y: 468, distance: 199.6
click at [128, 285] on div "Carrier Reports" at bounding box center [93, 284] width 88 height 13
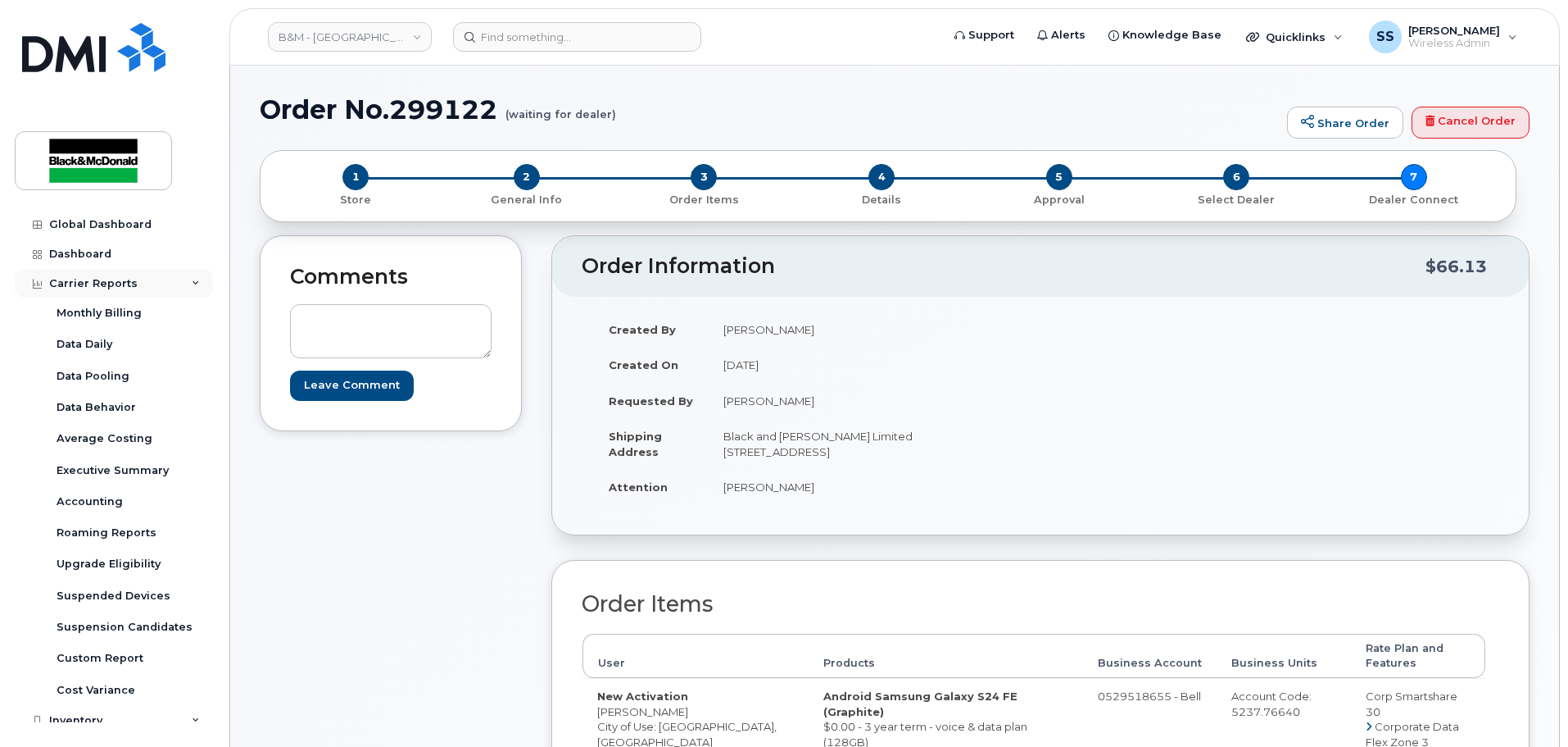
click at [134, 297] on div "Carrier Reports" at bounding box center [114, 283] width 198 height 30
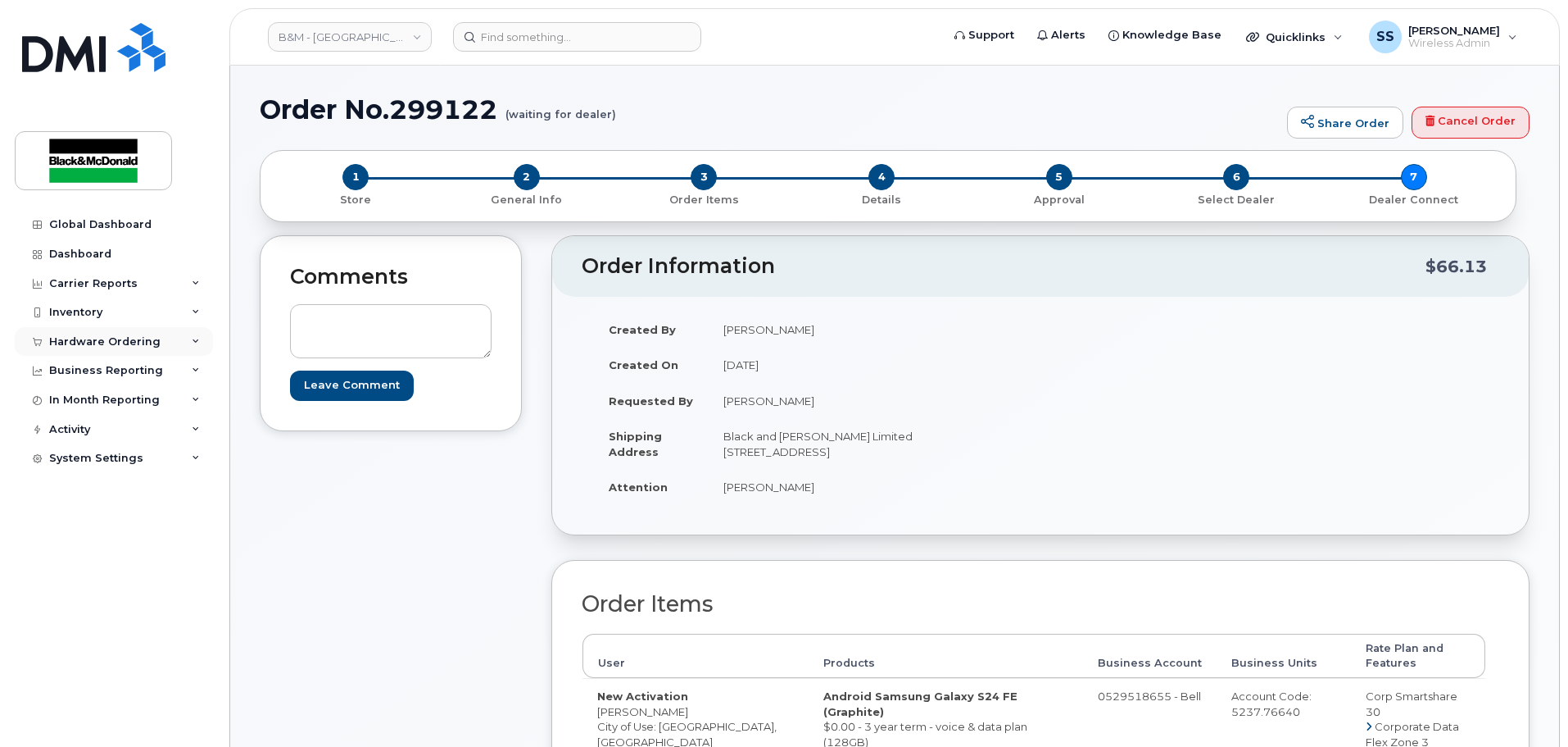
click at [116, 342] on div "Hardware Ordering" at bounding box center [104, 342] width 111 height 13
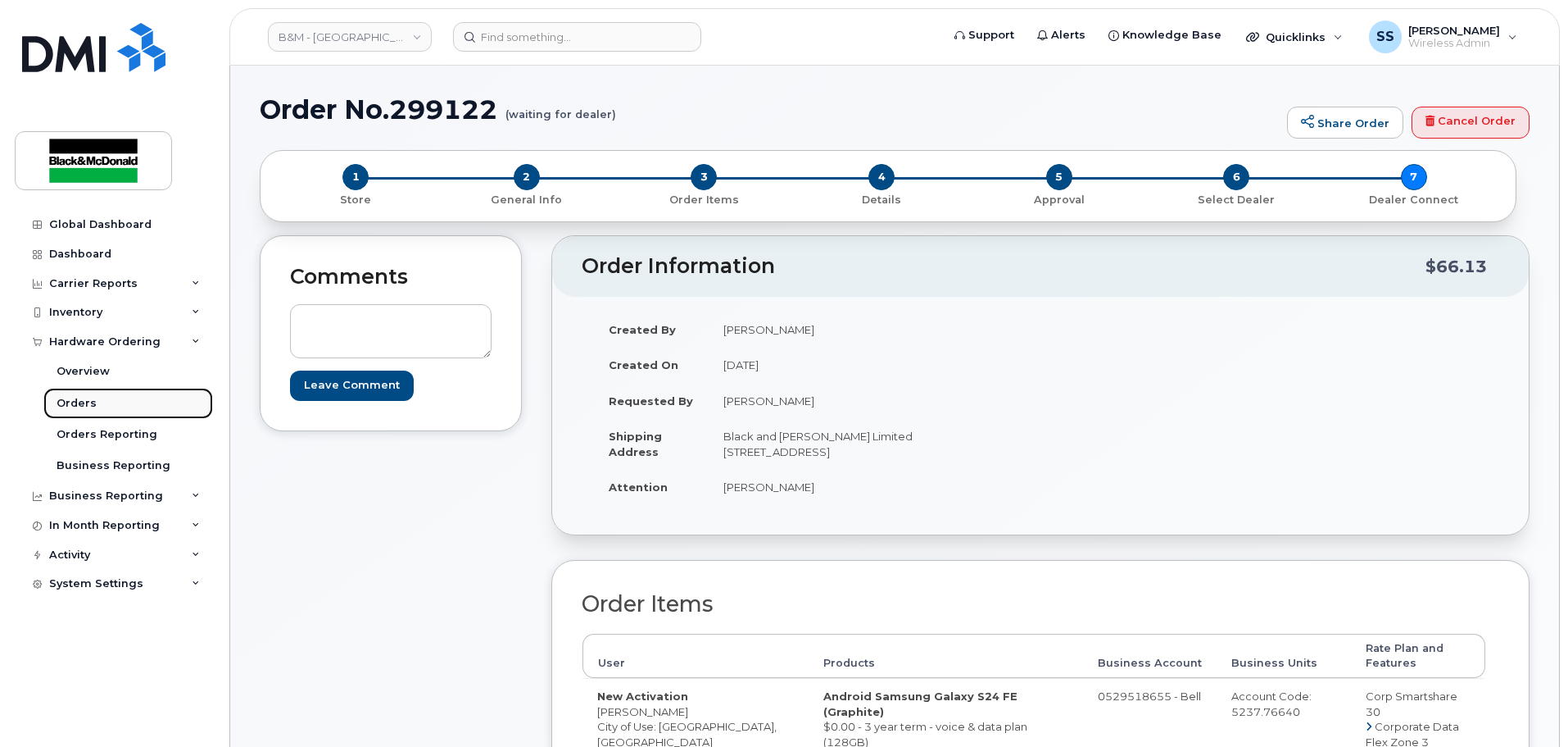
click at [96, 411] on link "Orders" at bounding box center [128, 403] width 169 height 31
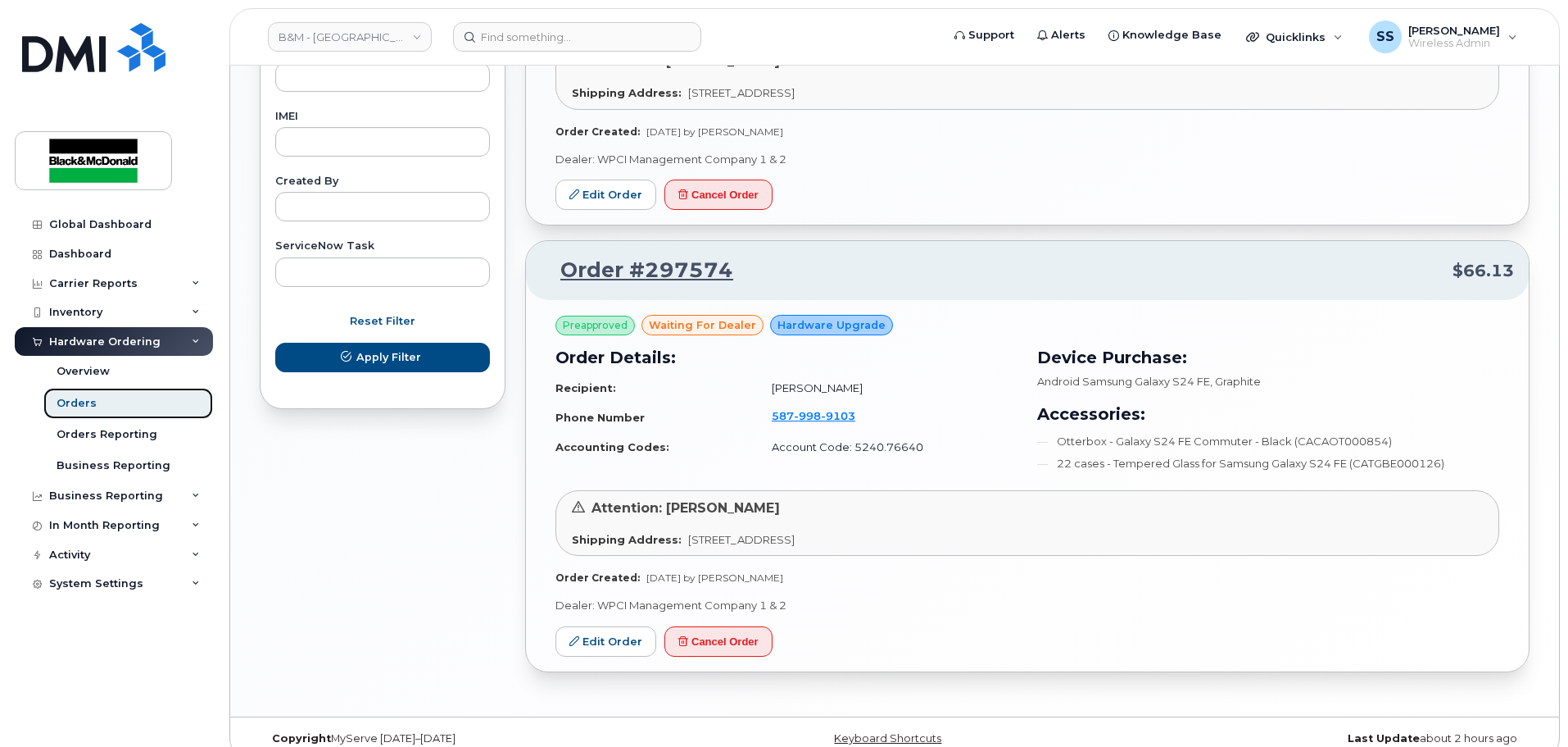
scroll to position [900, 0]
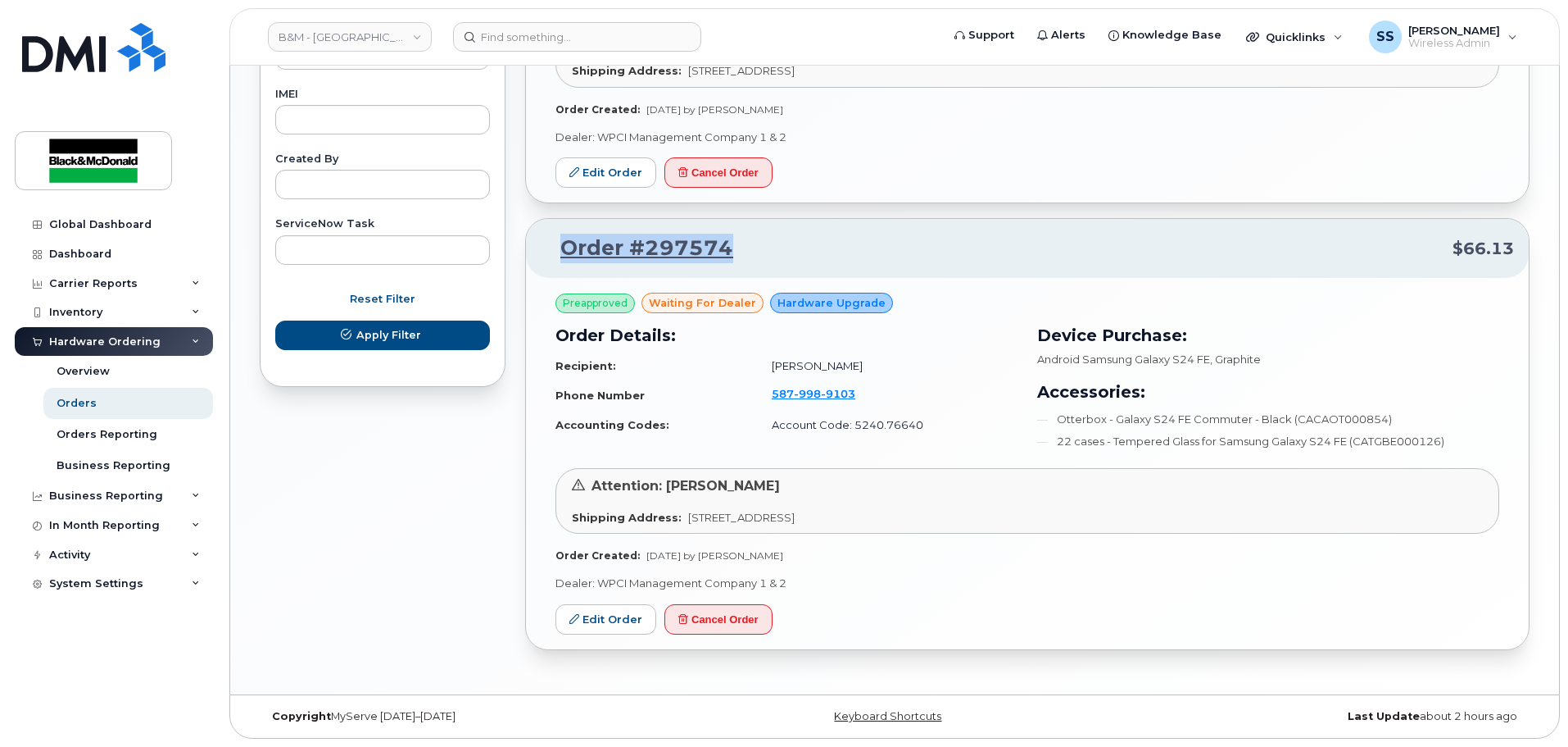
drag, startPoint x: 753, startPoint y: 238, endPoint x: 559, endPoint y: 253, distance: 194.6
click at [559, 253] on p "Order #297574 $66.13" at bounding box center [1027, 248] width 973 height 30
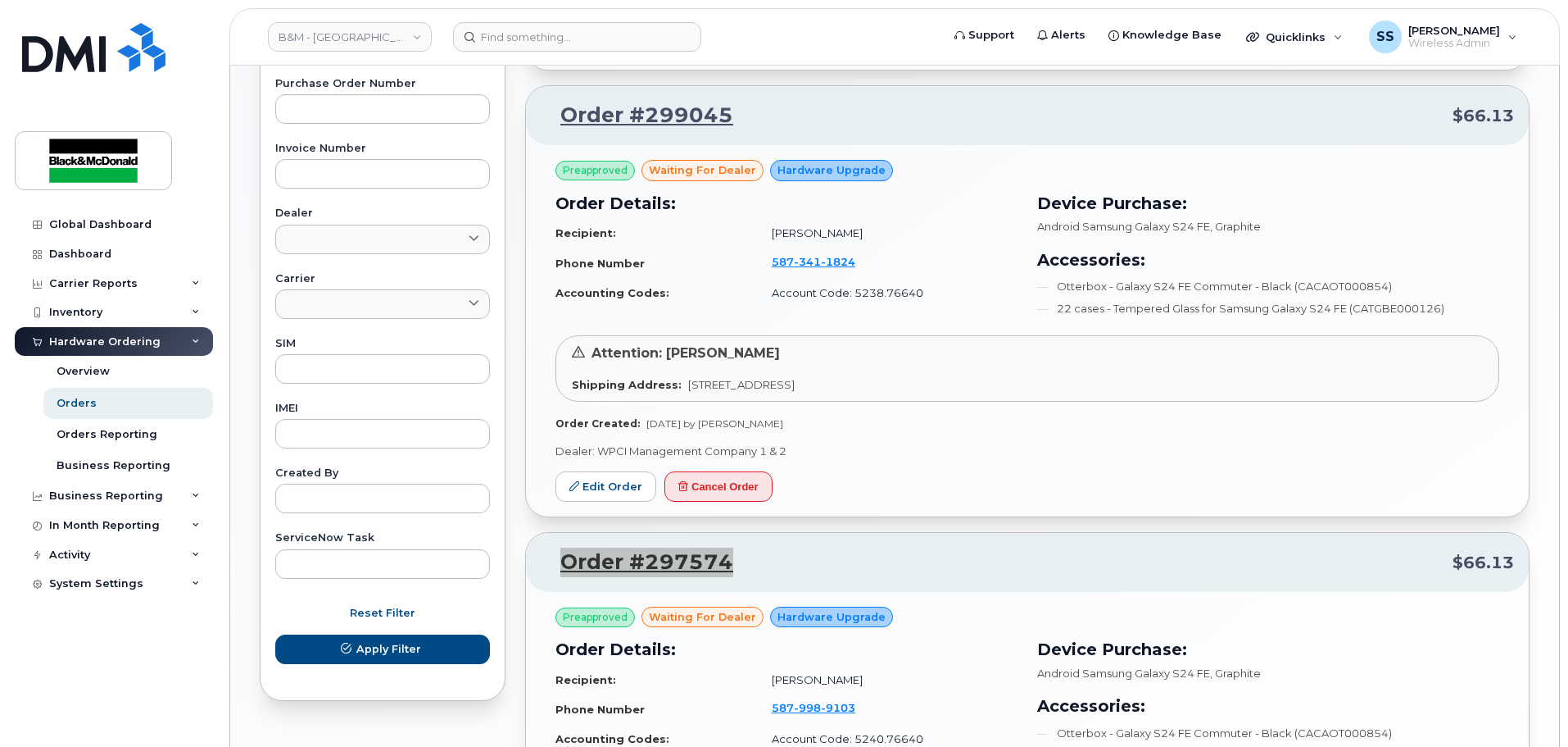
scroll to position [410, 0]
